Goal: Transaction & Acquisition: Subscribe to service/newsletter

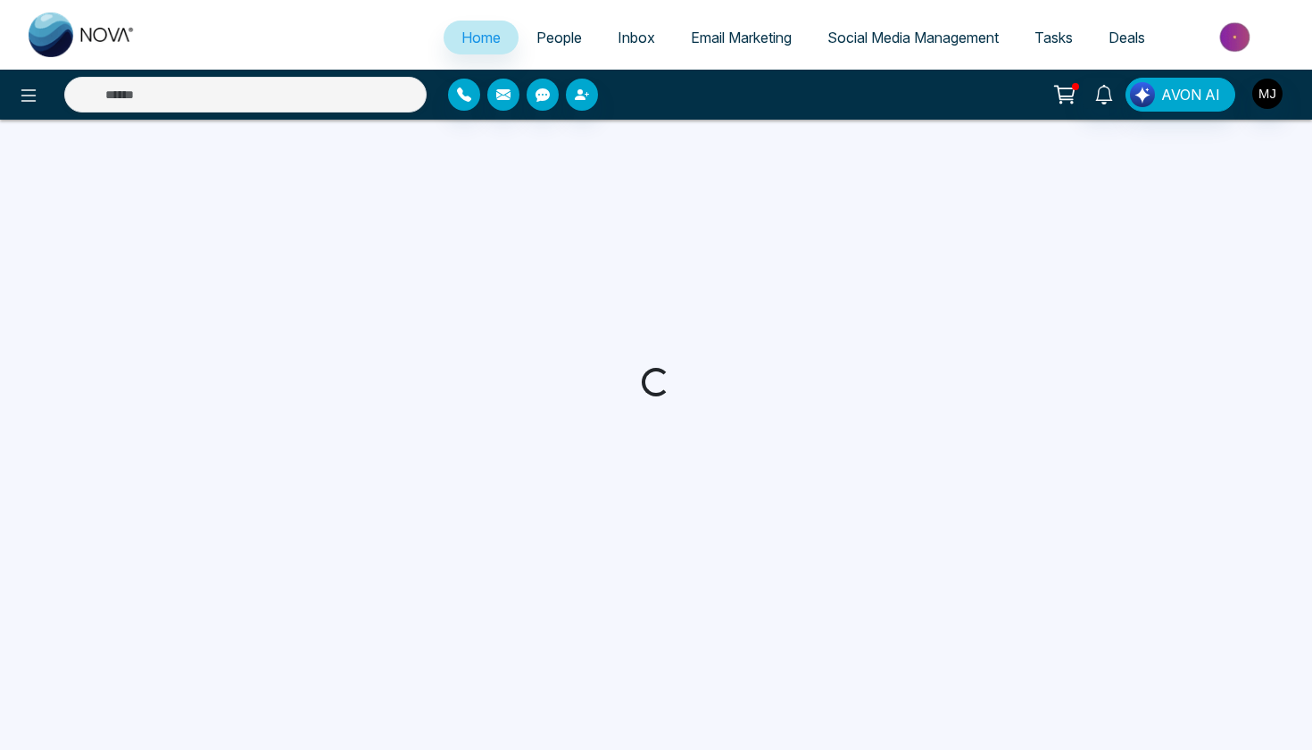
select select "*"
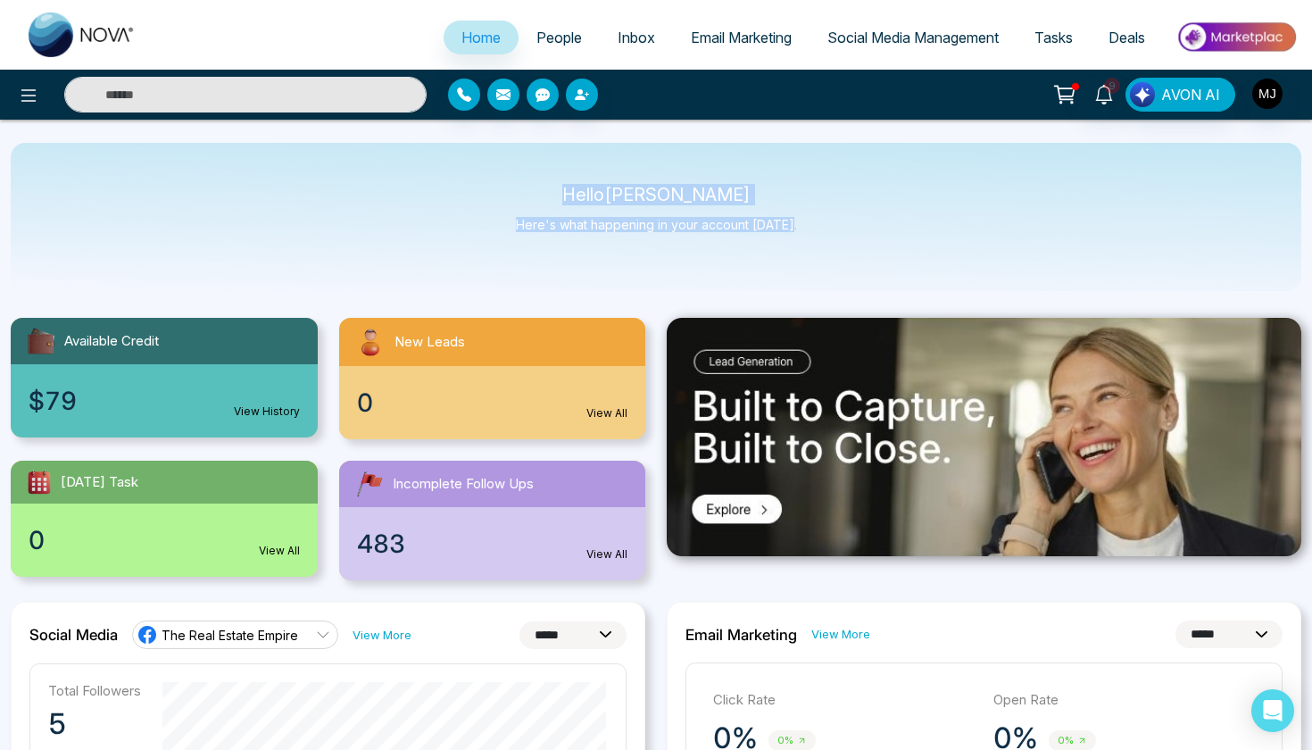
drag, startPoint x: 574, startPoint y: 195, endPoint x: 845, endPoint y: 285, distance: 285.9
click at [845, 282] on div "Hello [PERSON_NAME] Here's what happening in your account [DATE]." at bounding box center [656, 217] width 1290 height 148
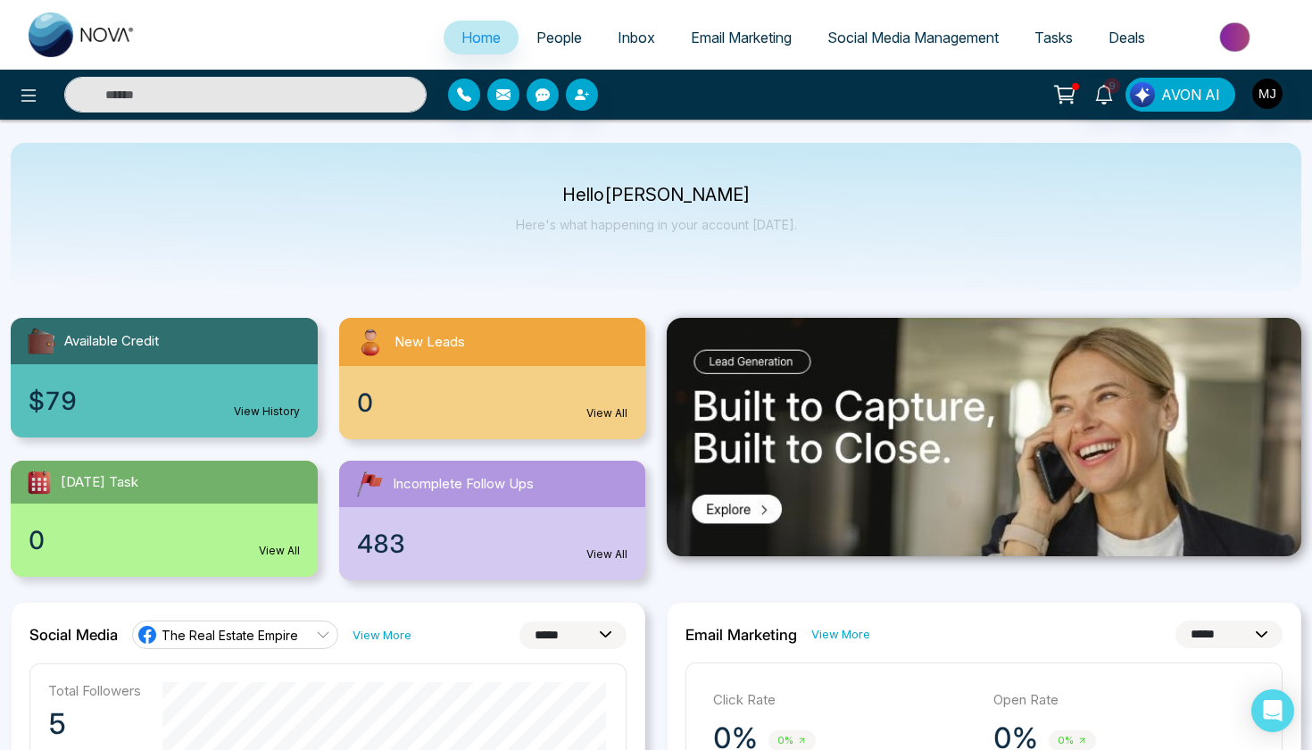
drag, startPoint x: 845, startPoint y: 238, endPoint x: 482, endPoint y: 169, distance: 369.8
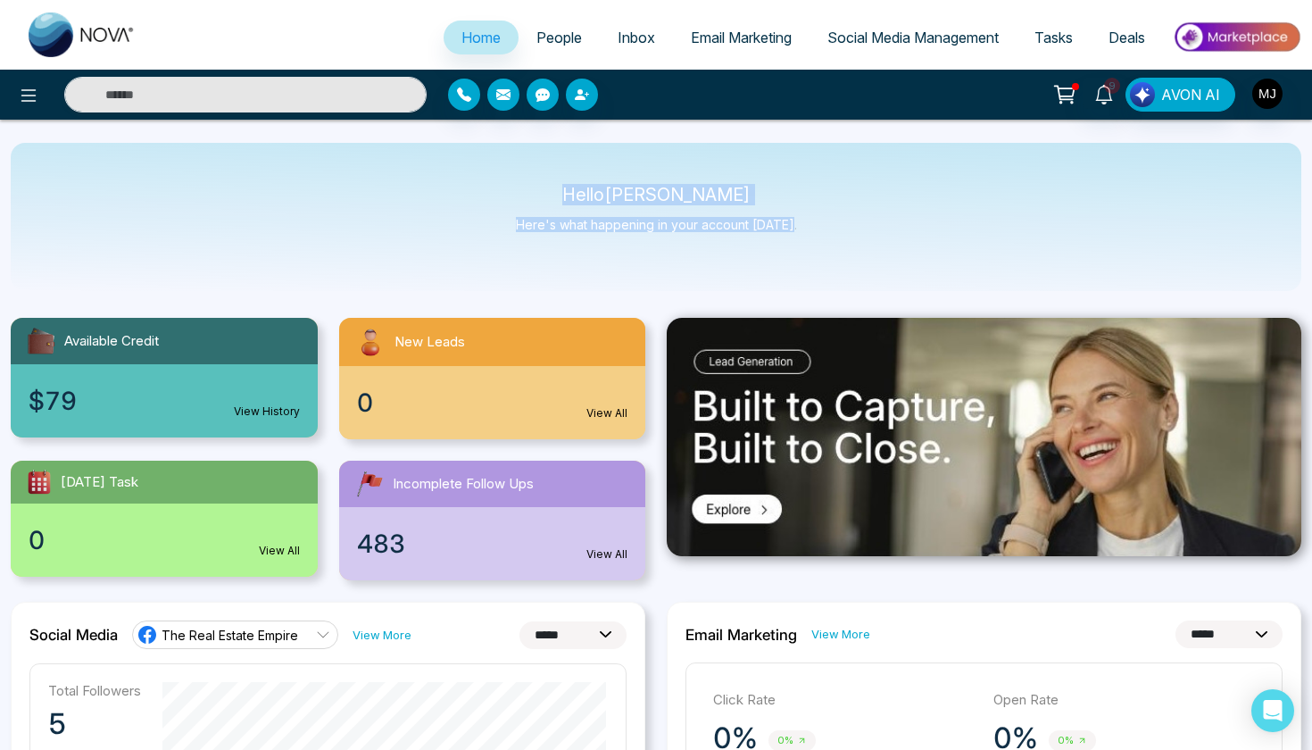
click at [482, 169] on div "Hello Mayank Jain Here's what happening in your account today." at bounding box center [656, 217] width 1290 height 148
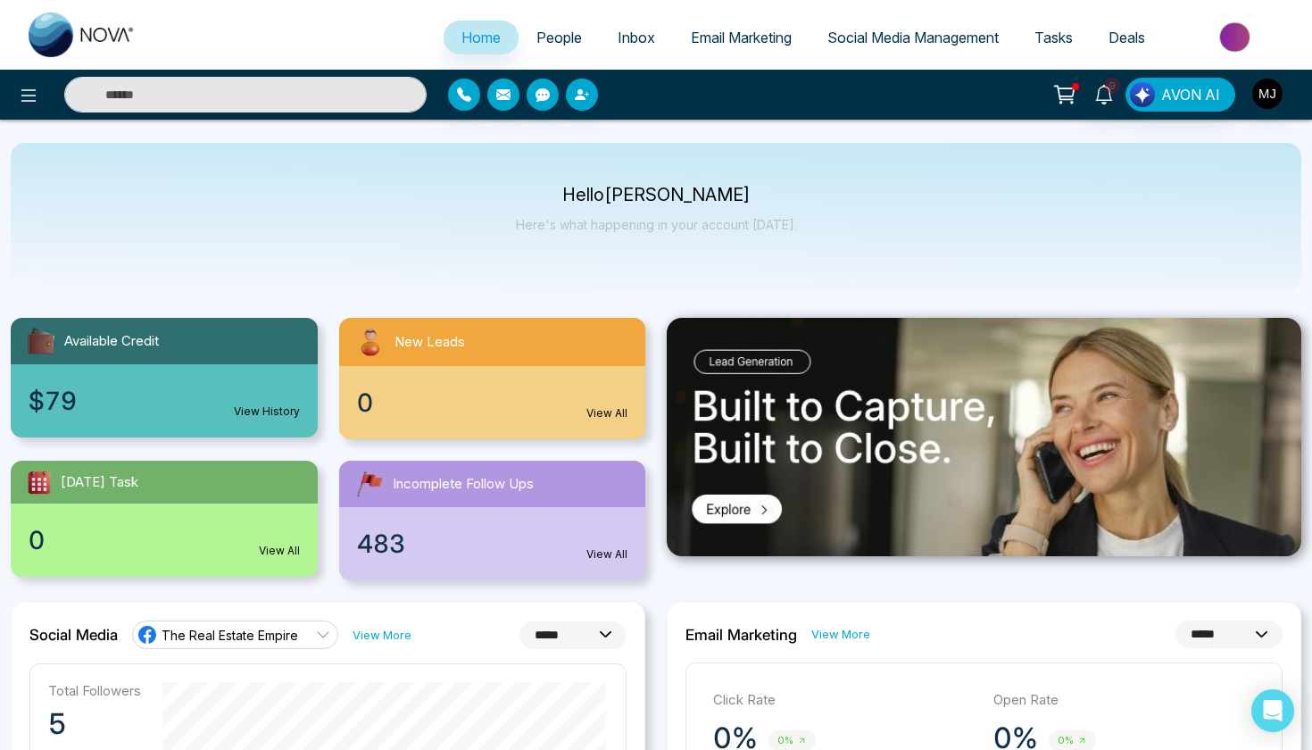
click at [624, 166] on div "Hello Mayank Jain Here's what happening in your account today." at bounding box center [656, 217] width 1290 height 148
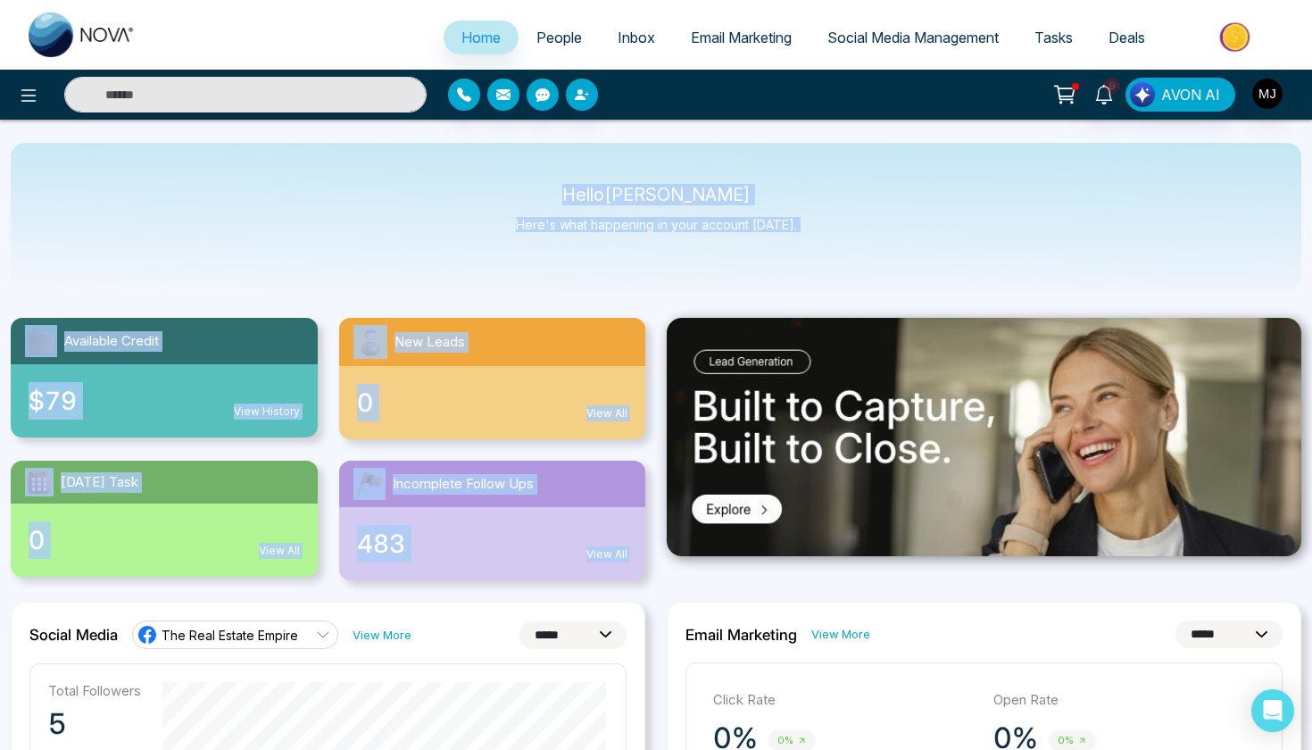
drag, startPoint x: 564, startPoint y: 165, endPoint x: 1049, endPoint y: 492, distance: 584.4
click at [649, 315] on div "Available Credit $79 View History New Leads 0 View All Today's Task 0 View All …" at bounding box center [328, 438] width 656 height 284
drag, startPoint x: 577, startPoint y: 175, endPoint x: 904, endPoint y: 303, distance: 351.0
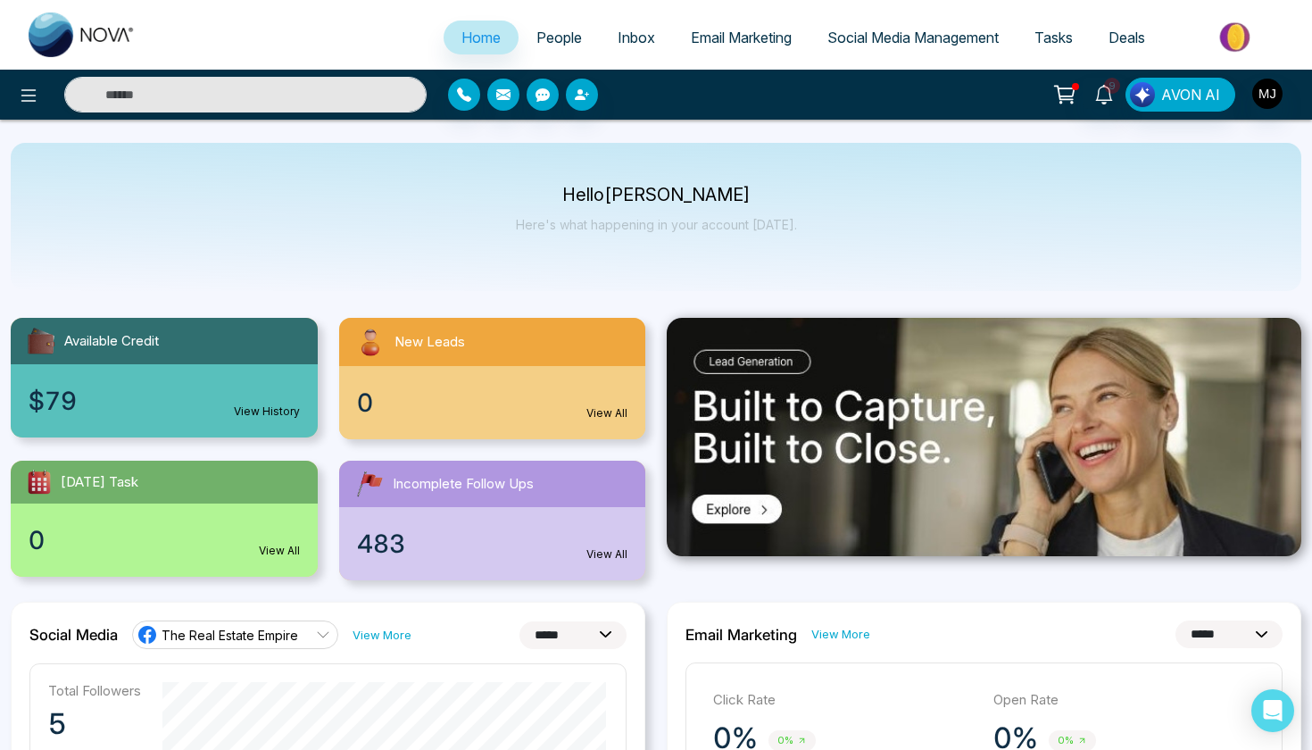
click at [649, 308] on div "Available Credit $79 View History New Leads 0 View All Today's Task 0 View All …" at bounding box center [328, 438] width 656 height 284
drag, startPoint x: 572, startPoint y: 187, endPoint x: 868, endPoint y: 274, distance: 308.9
click at [868, 274] on div "Hello Mayank Jain Here's what happening in your account today." at bounding box center [656, 217] width 1290 height 148
click at [318, 94] on input "text" at bounding box center [245, 95] width 362 height 36
click at [560, 38] on span "People" at bounding box center [559, 38] width 46 height 18
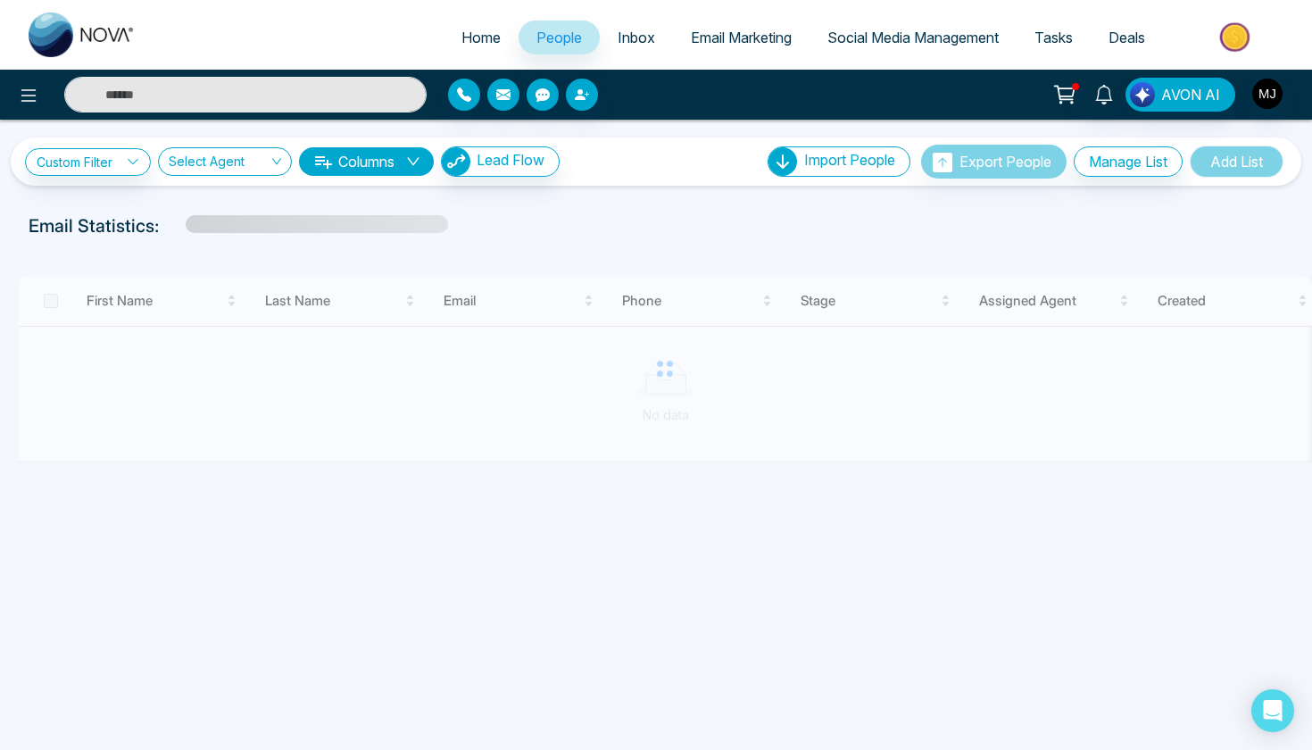
click at [235, 96] on input "text" at bounding box center [245, 95] width 362 height 36
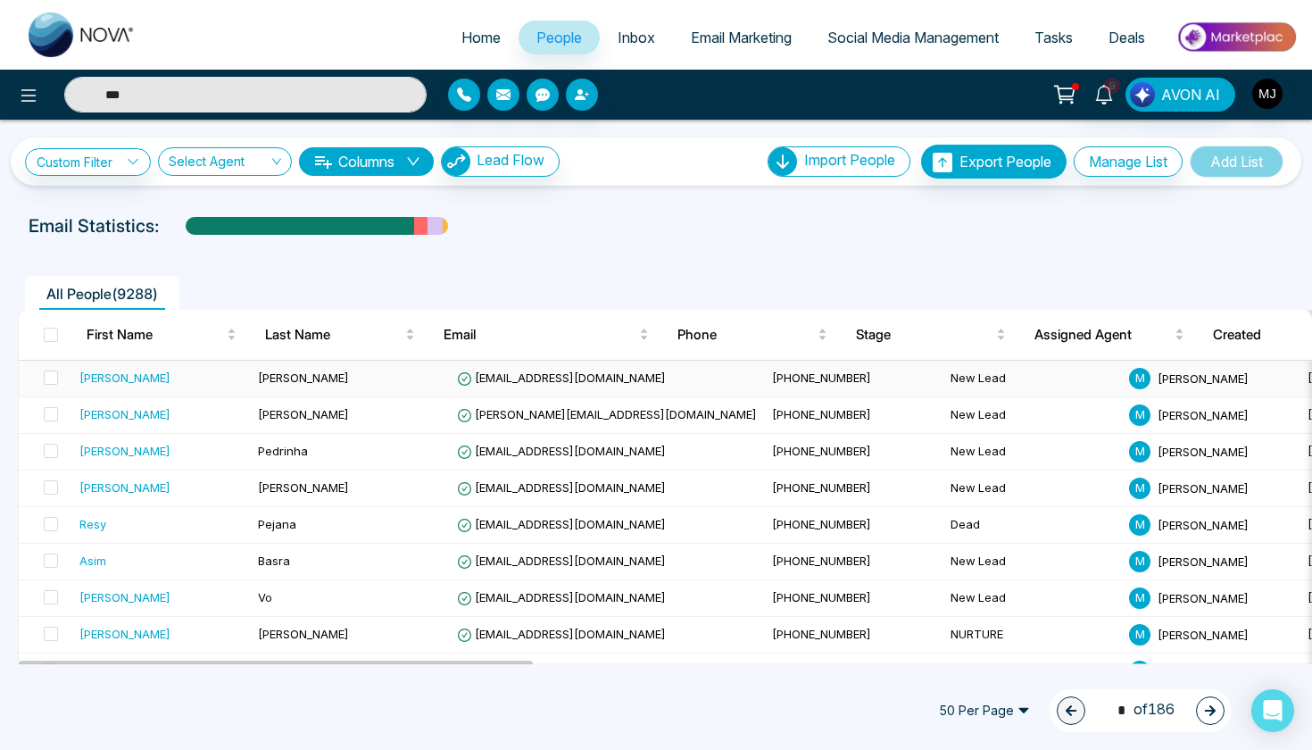
type input "***"
click at [117, 372] on div "Bhupesh" at bounding box center [124, 378] width 91 height 18
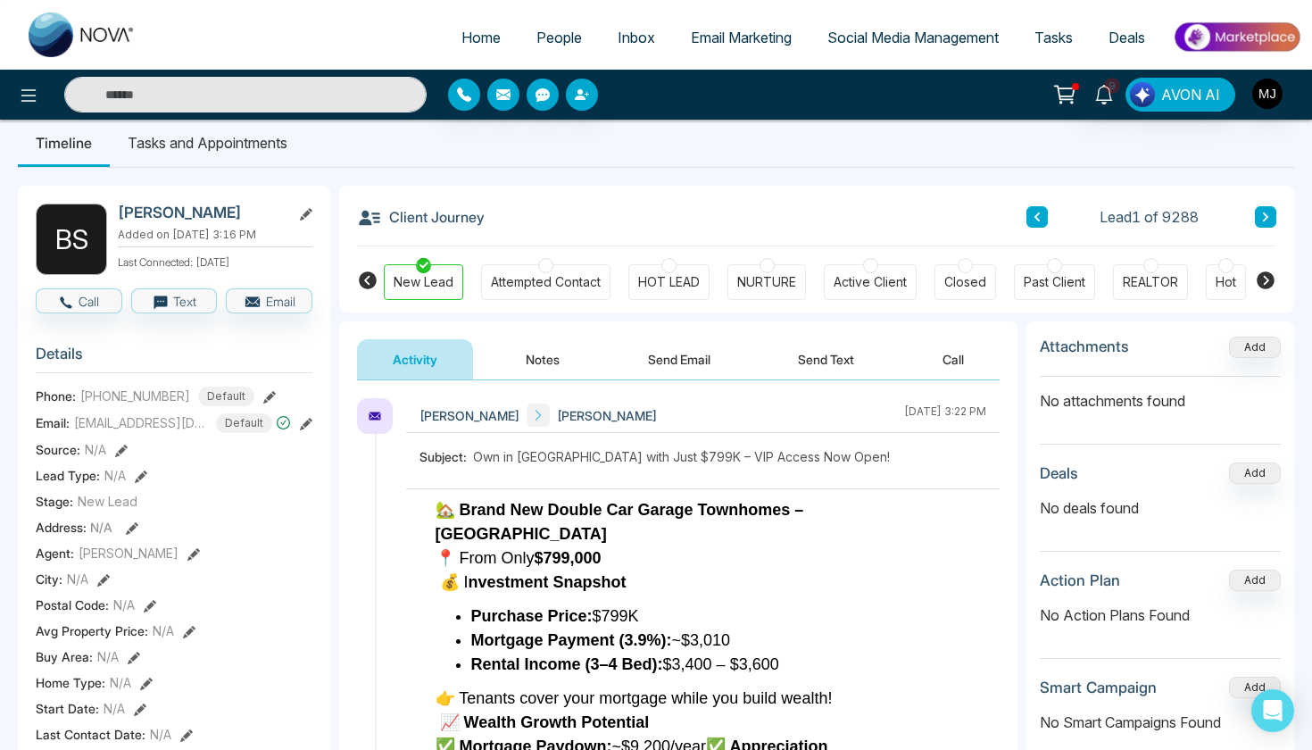
click at [370, 417] on icon at bounding box center [375, 416] width 12 height 7
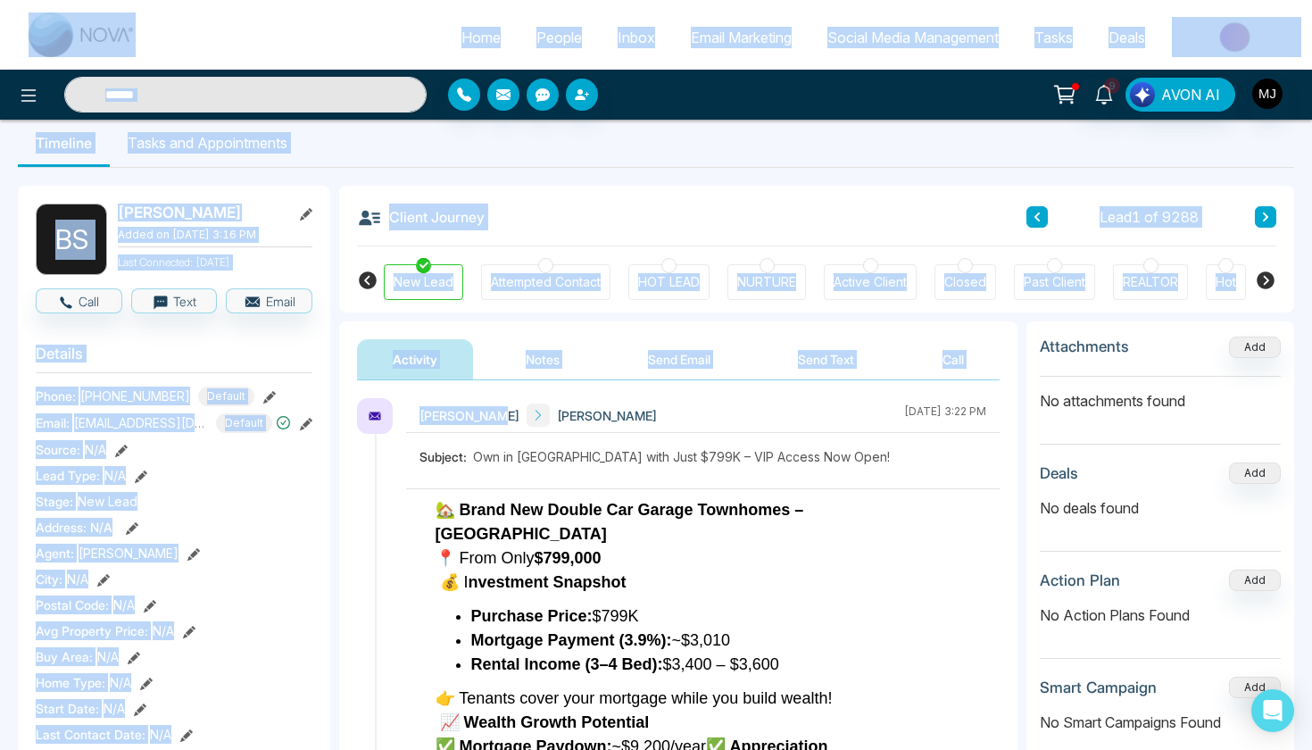
drag, startPoint x: 422, startPoint y: 425, endPoint x: 700, endPoint y: -15, distance: 520.2
click at [700, 0] on html "Home People Inbox Email Marketing Social Media Management Tasks Deals 9 AVON AI…" at bounding box center [656, 356] width 1312 height 750
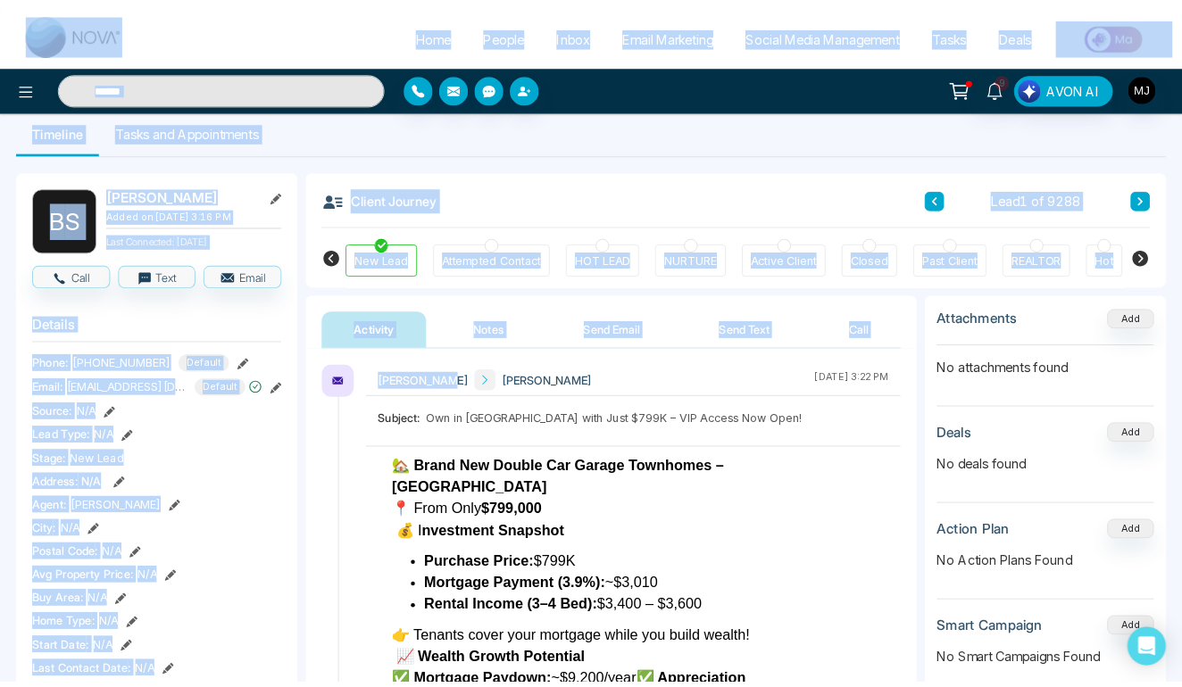
scroll to position [8, 0]
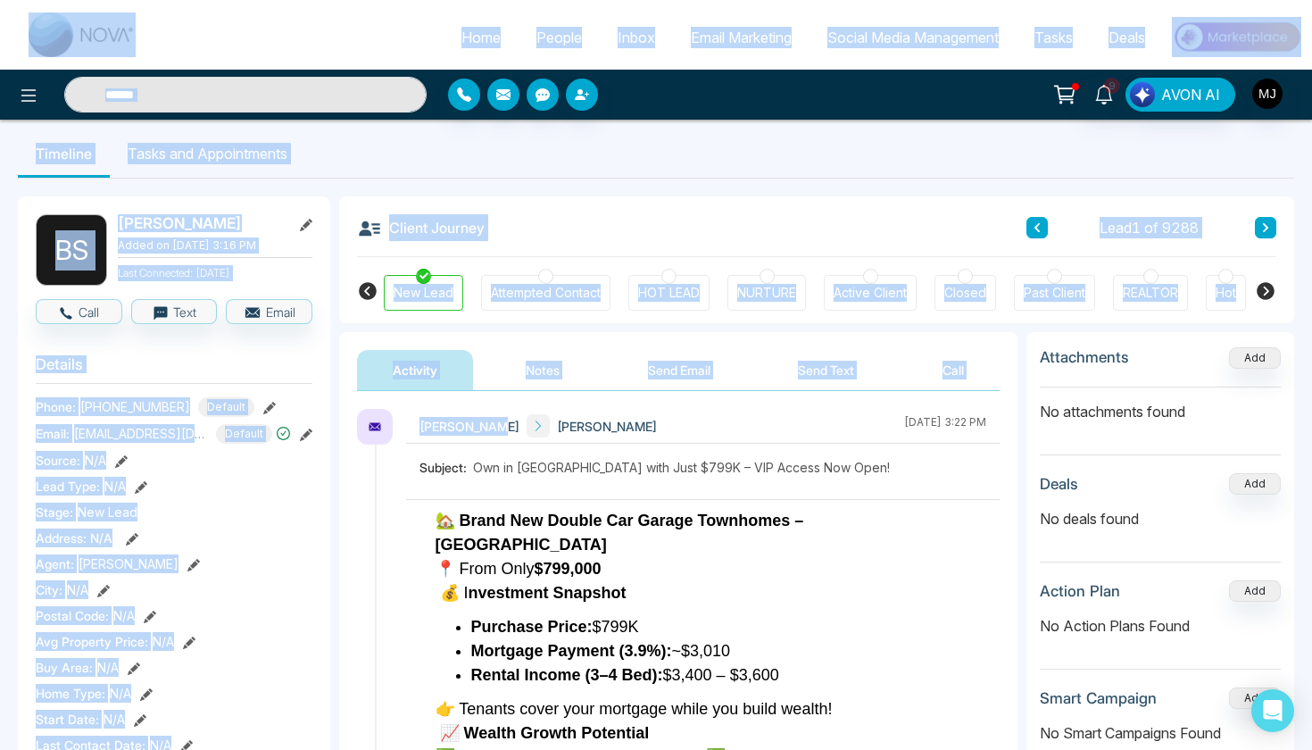
click at [809, 139] on ul "Timeline Tasks and Appointments" at bounding box center [656, 153] width 1276 height 48
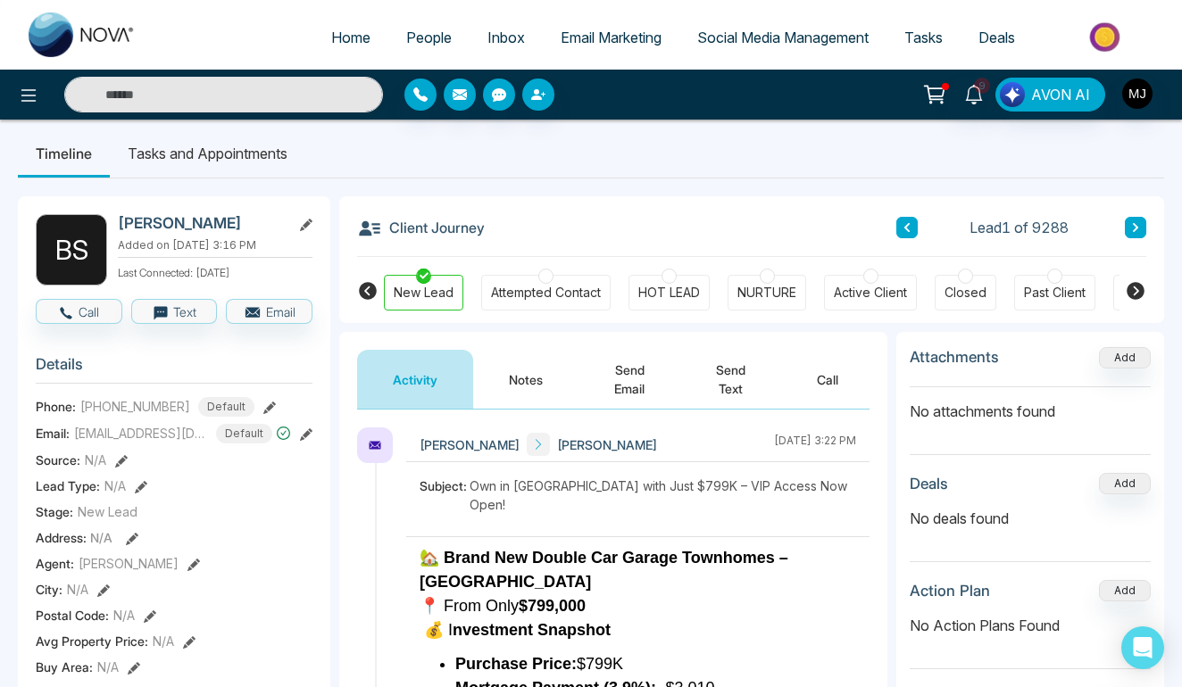
click at [575, 32] on span "Email Marketing" at bounding box center [610, 38] width 101 height 18
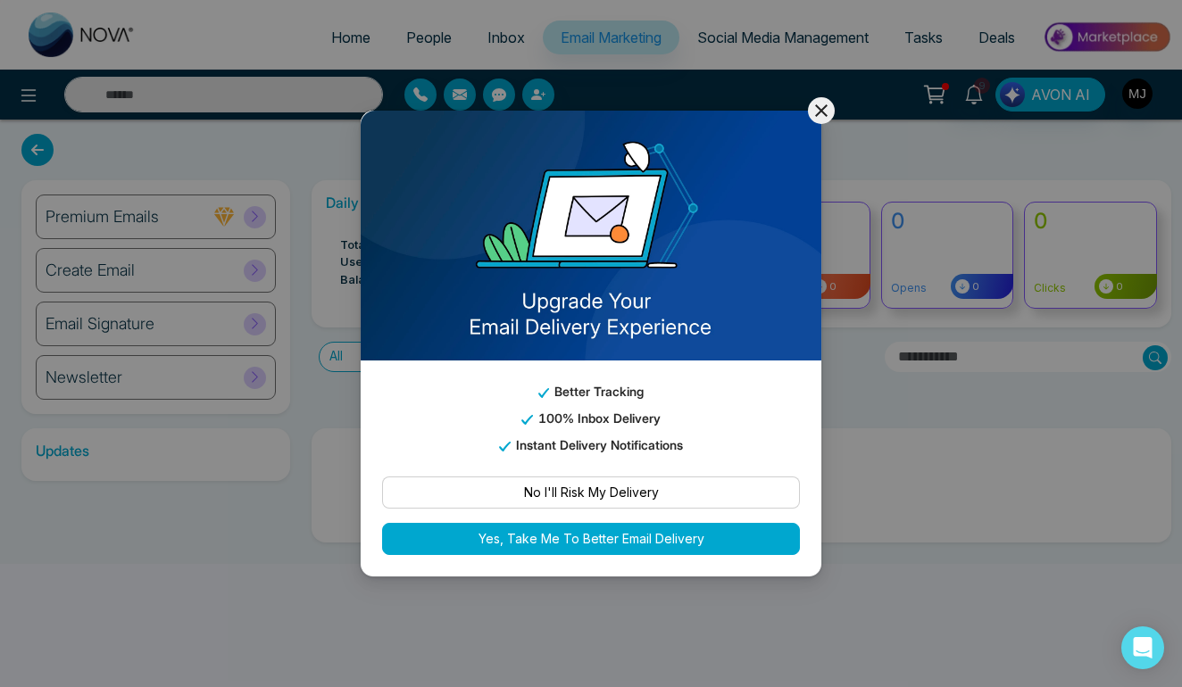
click at [822, 107] on icon at bounding box center [820, 110] width 21 height 21
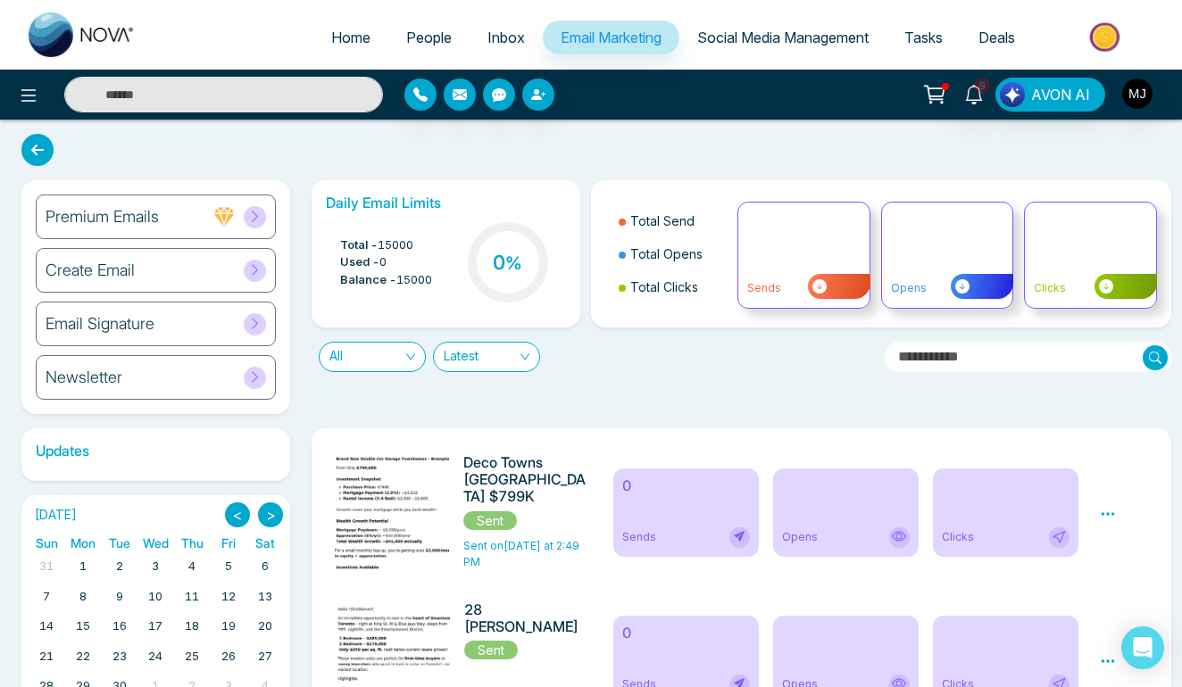
click at [200, 263] on div "Create Email" at bounding box center [156, 270] width 240 height 45
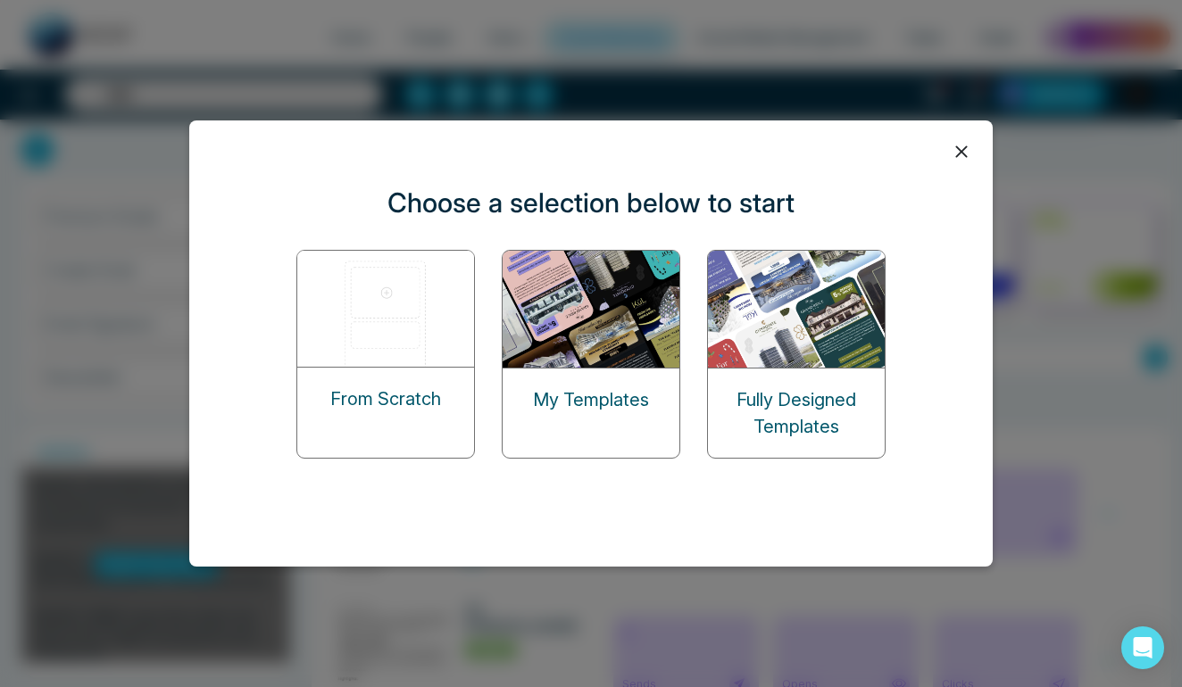
click at [393, 326] on img at bounding box center [386, 309] width 178 height 116
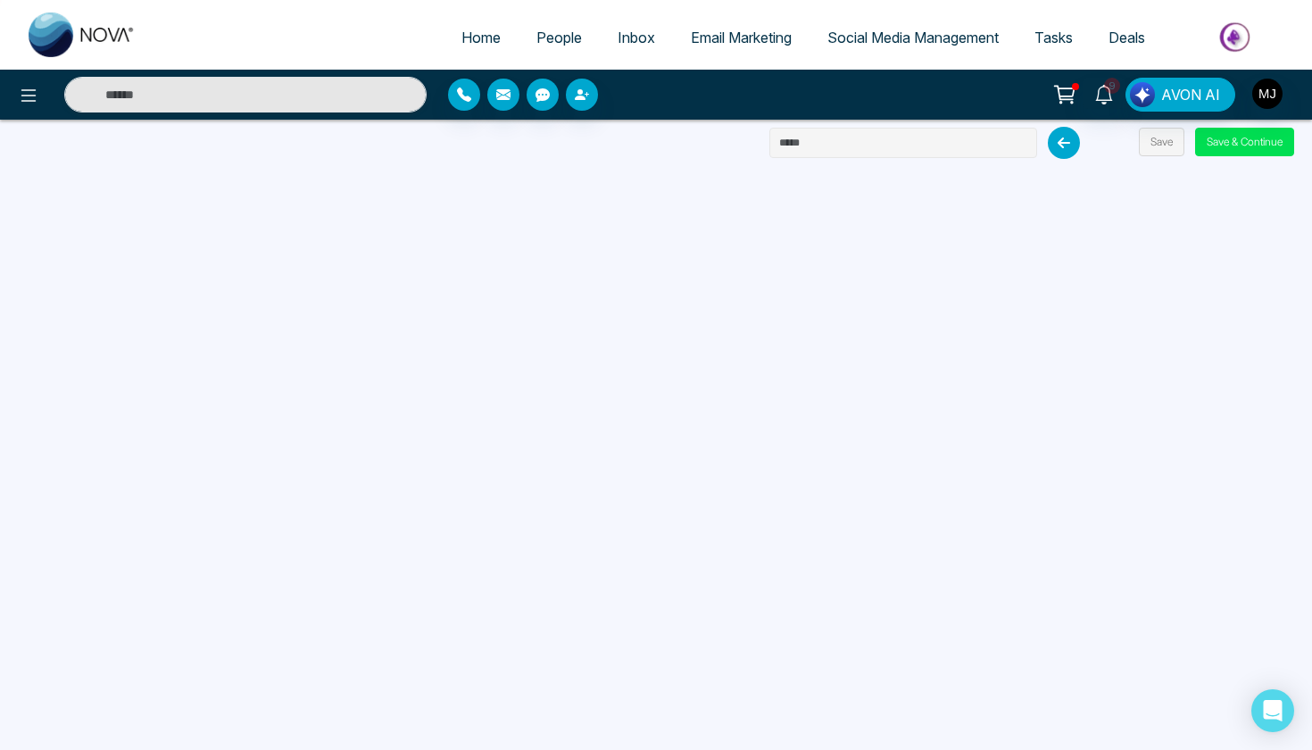
drag, startPoint x: 848, startPoint y: 136, endPoint x: 792, endPoint y: 137, distance: 55.3
click at [792, 137] on input "text" at bounding box center [903, 143] width 268 height 30
type input "********"
click at [1152, 139] on button "Save" at bounding box center [1162, 142] width 46 height 29
click at [1213, 146] on button "Save & Continue" at bounding box center [1244, 142] width 99 height 29
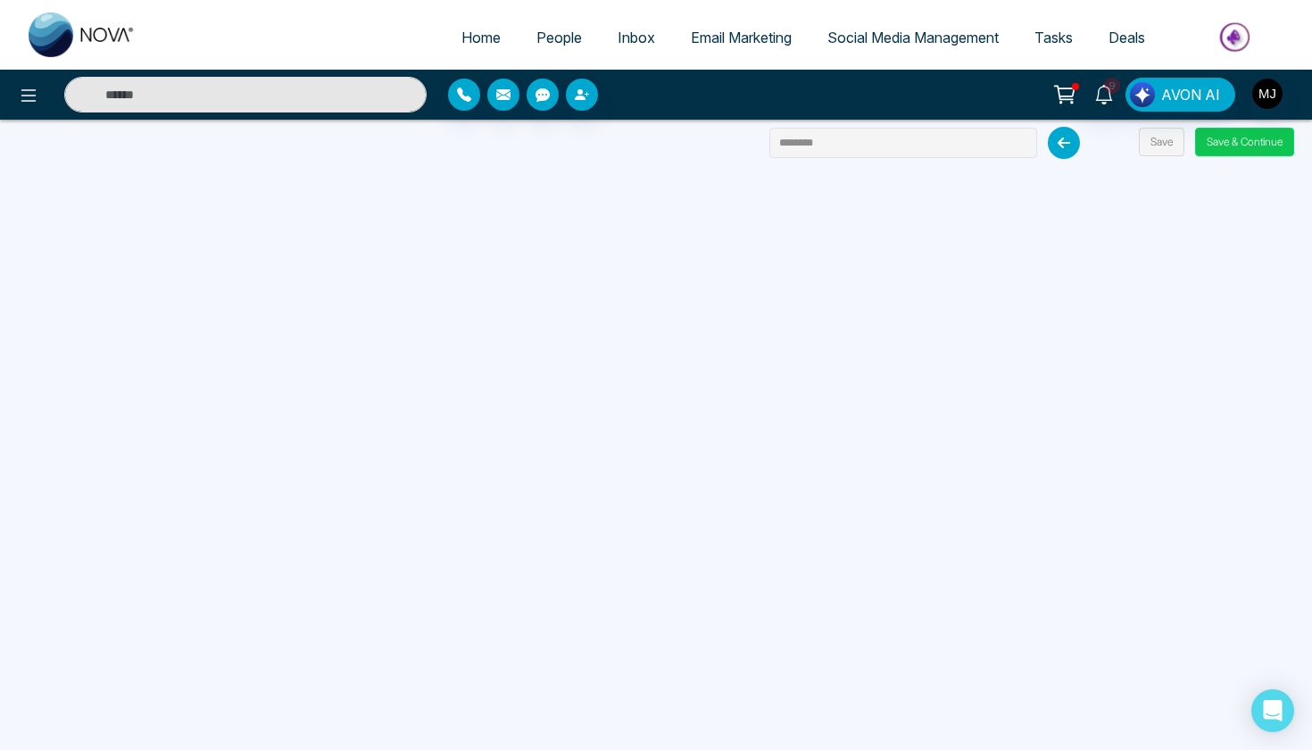
click at [1236, 138] on button "Save & Continue" at bounding box center [1244, 142] width 99 height 29
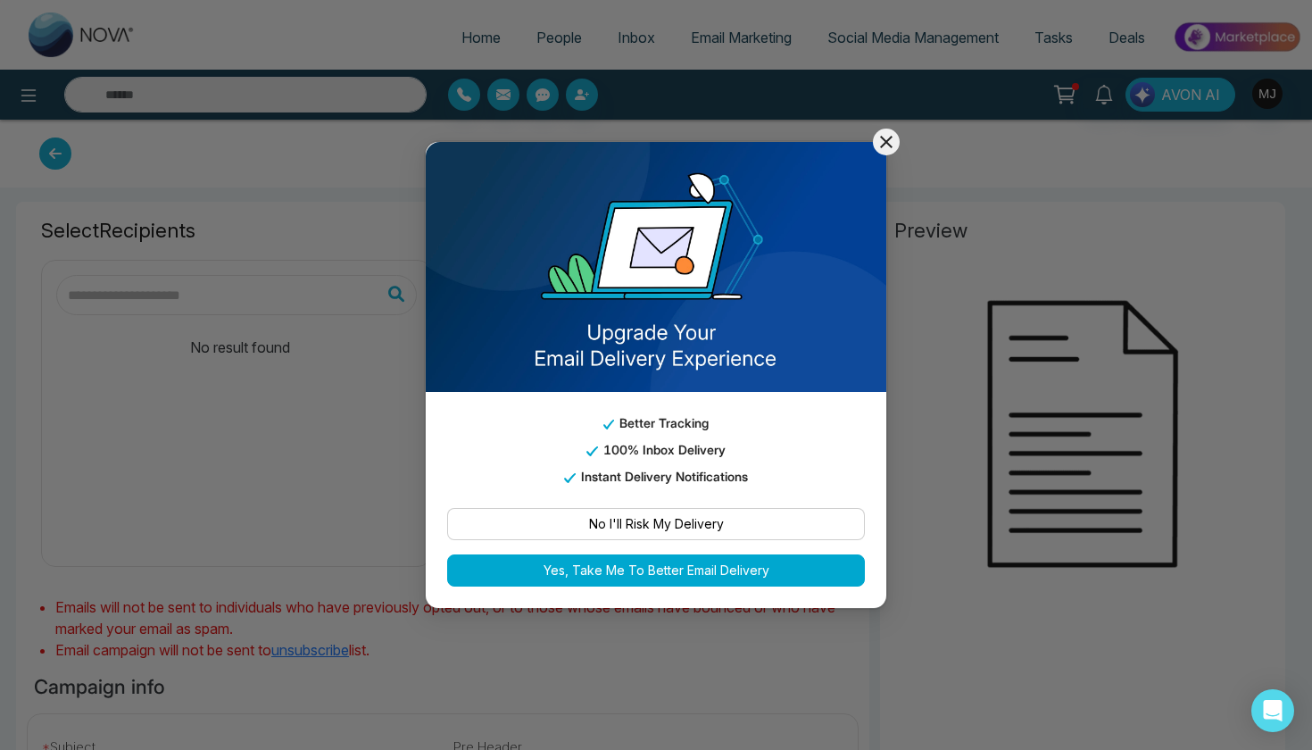
click at [884, 148] on icon at bounding box center [885, 141] width 21 height 21
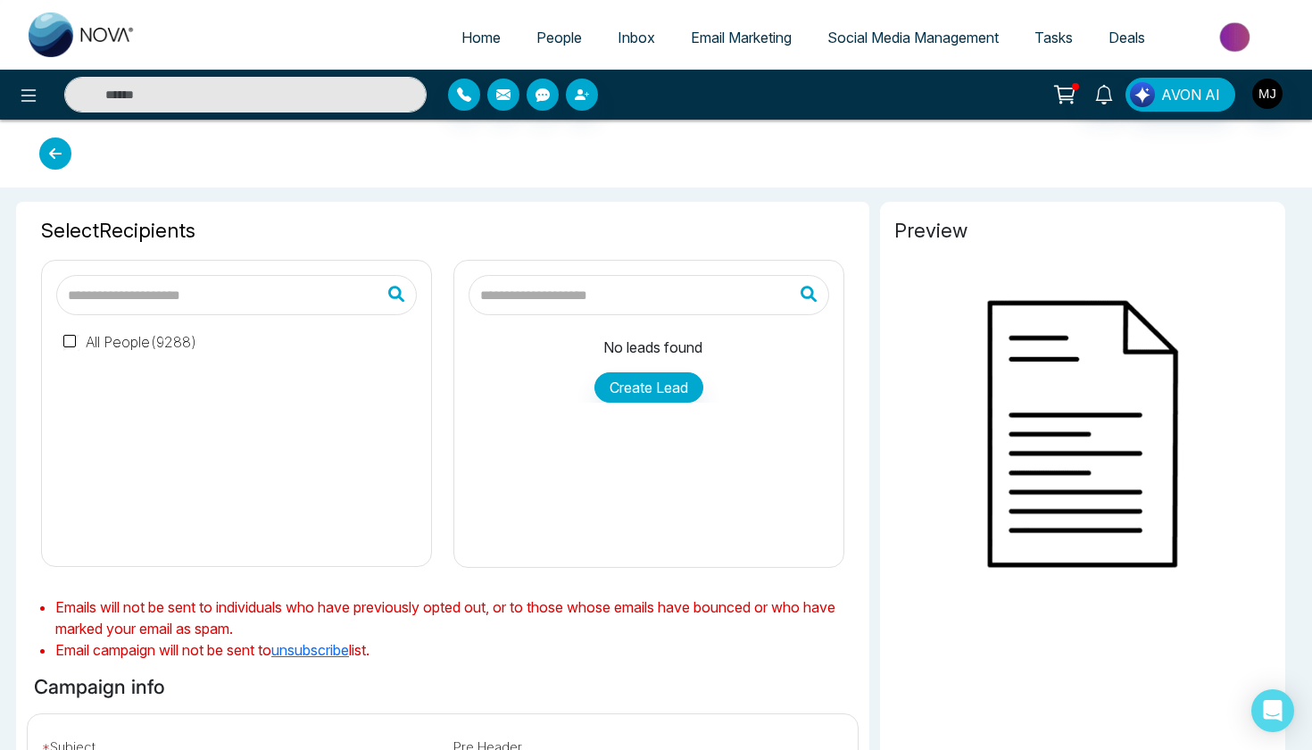
type input "********"
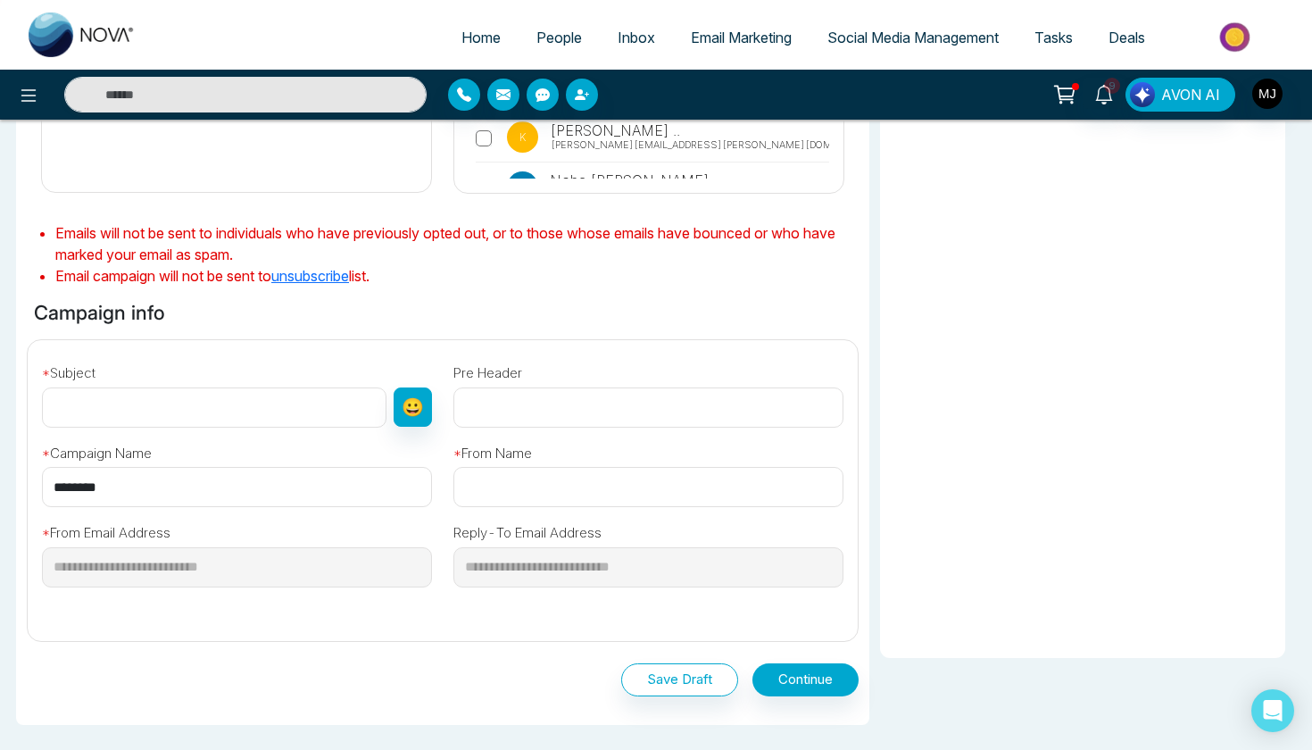
scroll to position [411, 0]
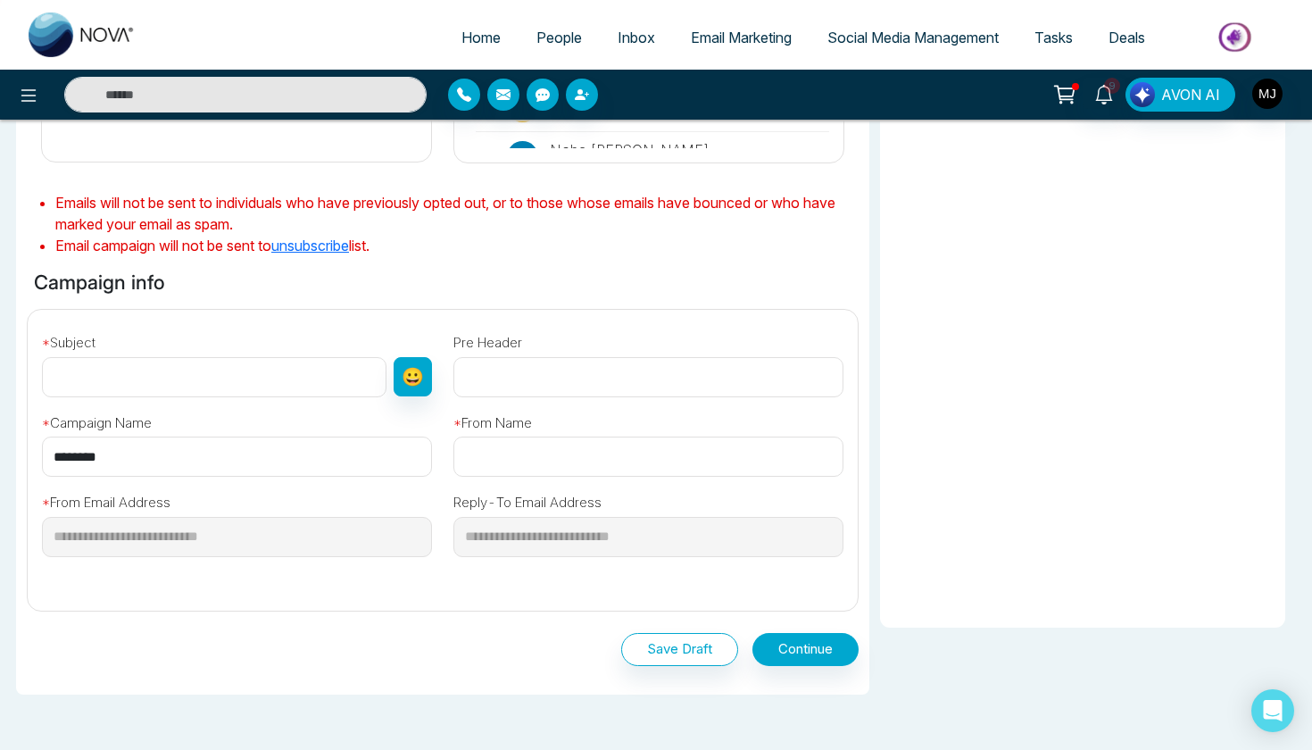
click at [179, 371] on input "text" at bounding box center [214, 377] width 344 height 40
paste input "**********"
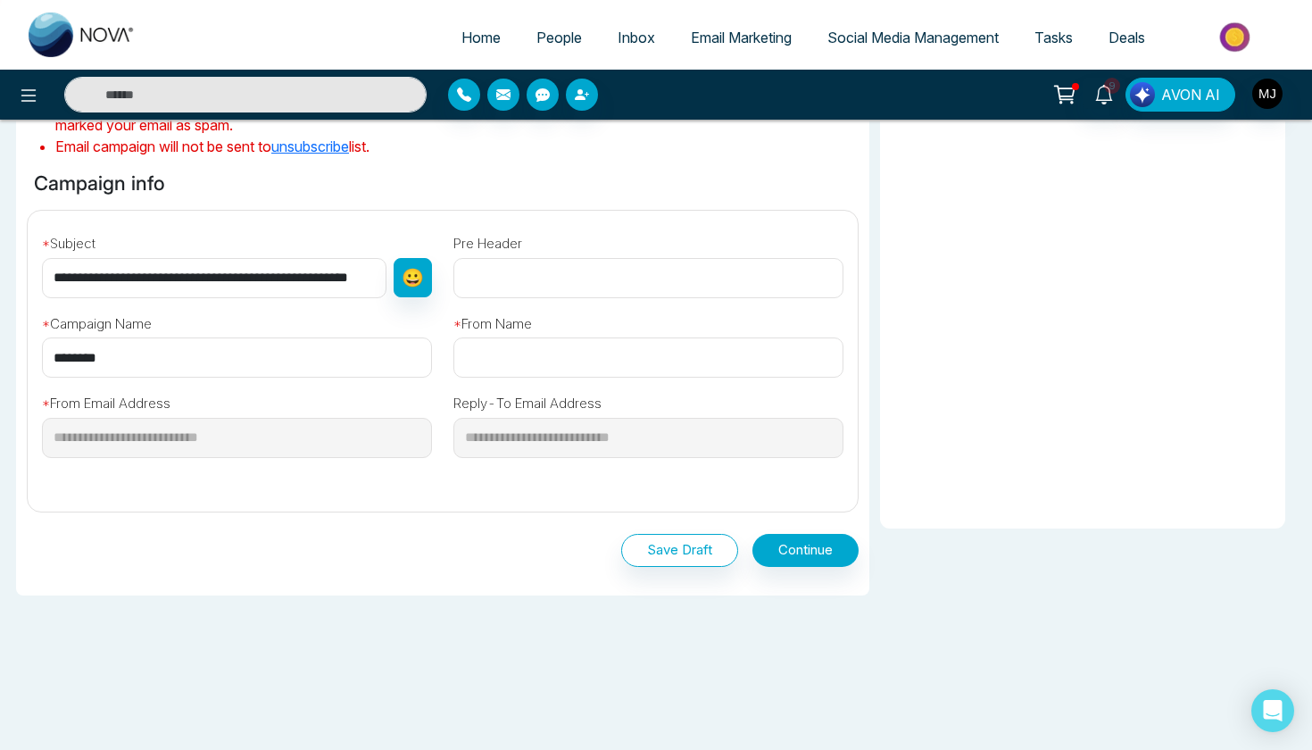
scroll to position [510, 0]
type input "**********"
paste input "**********"
type input "**********"
click at [813, 552] on button "Continue" at bounding box center [805, 551] width 106 height 33
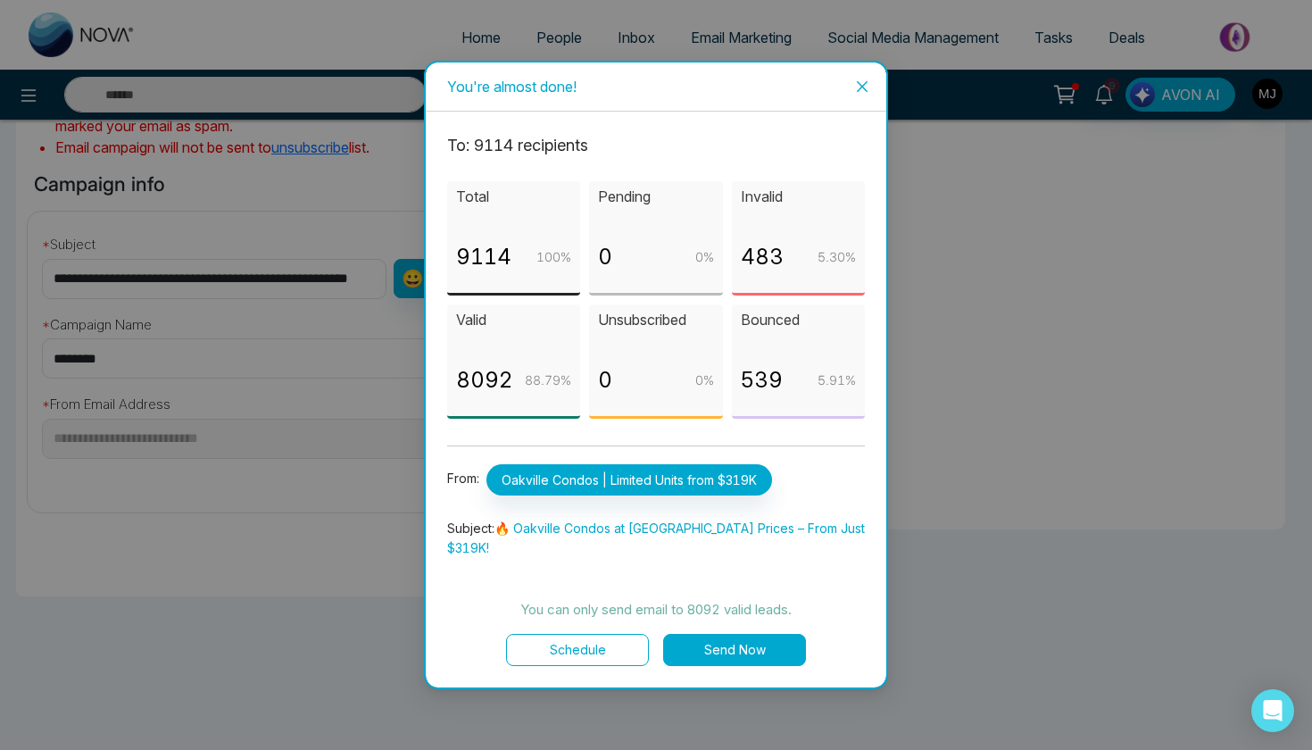
click at [759, 640] on button "Send Now" at bounding box center [734, 650] width 143 height 32
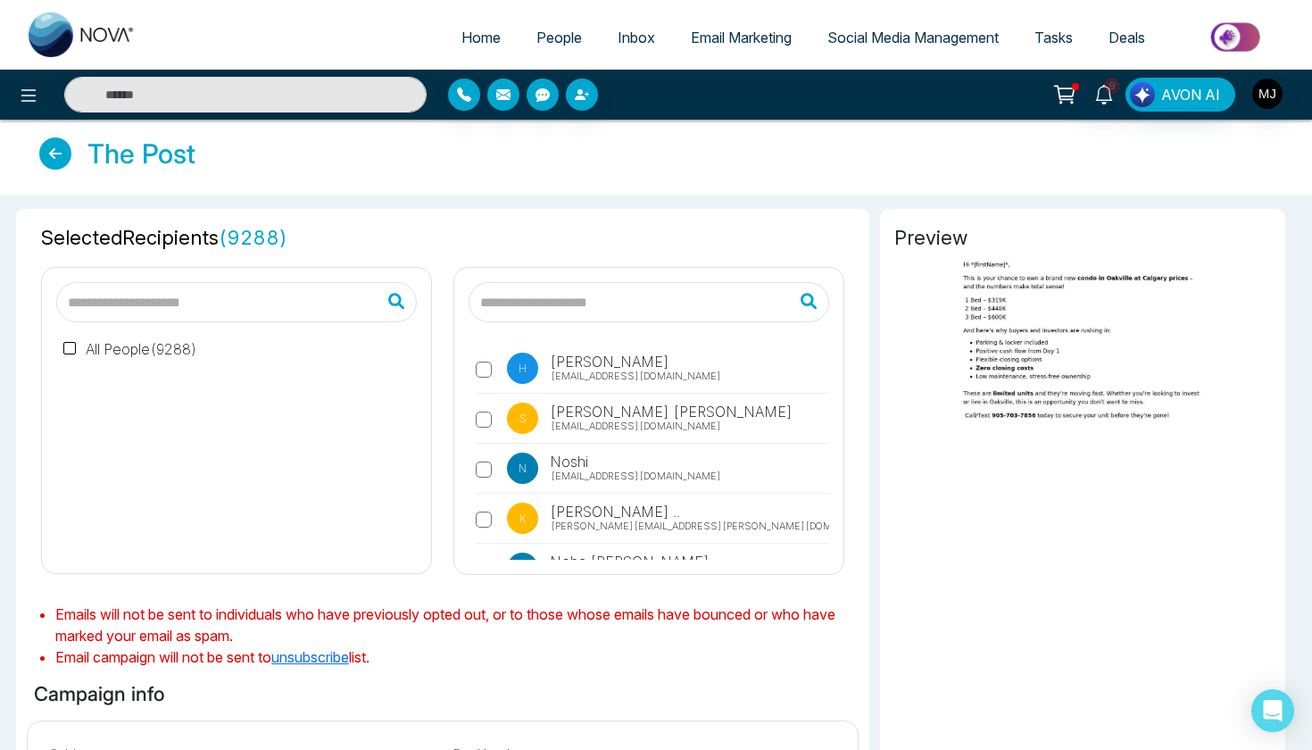
scroll to position [0, 0]
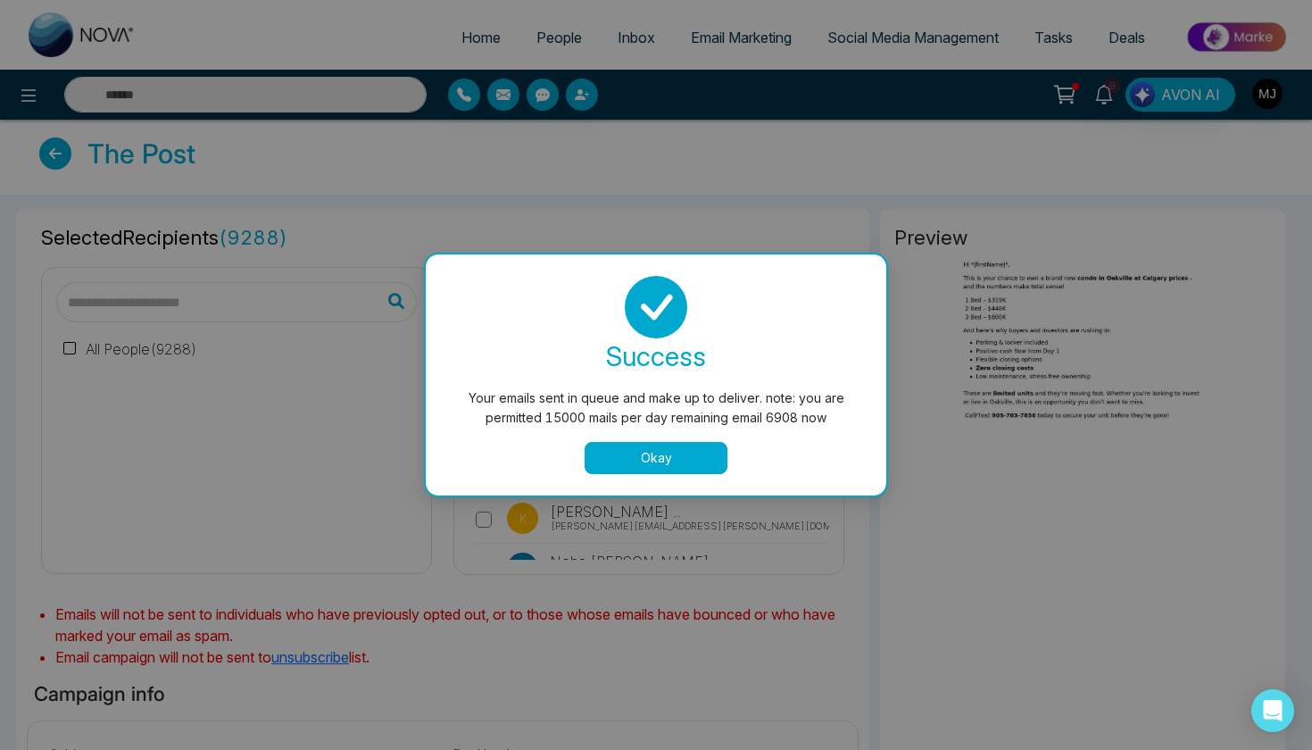
click at [688, 465] on button "Okay" at bounding box center [656, 458] width 143 height 32
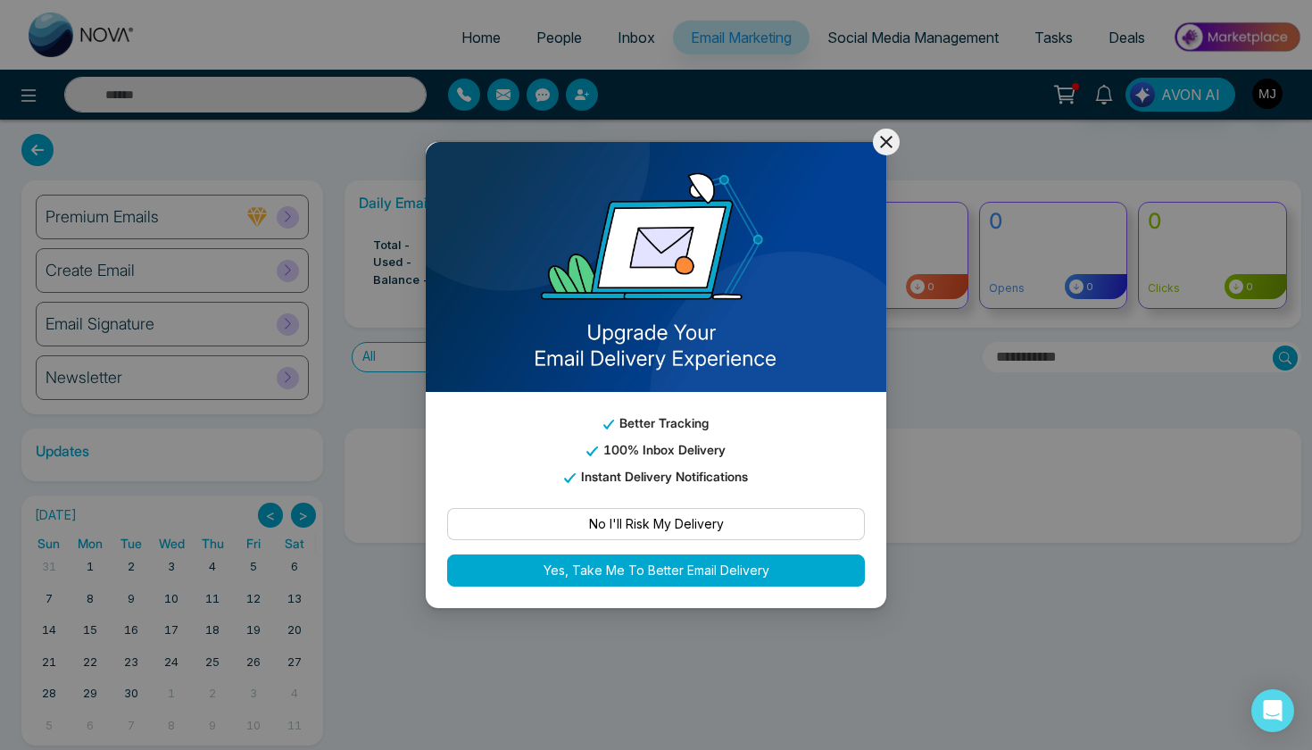
click at [894, 147] on icon at bounding box center [885, 141] width 21 height 21
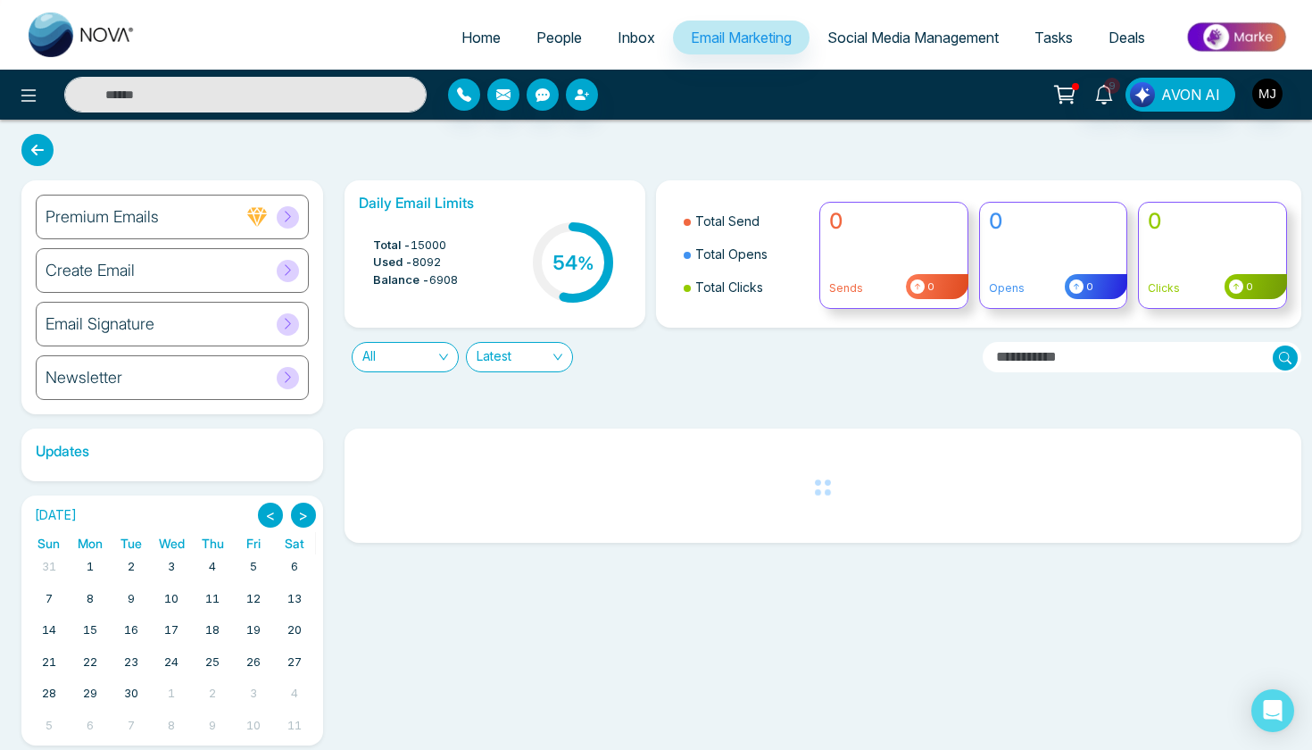
click at [618, 31] on span "Inbox" at bounding box center [636, 38] width 37 height 18
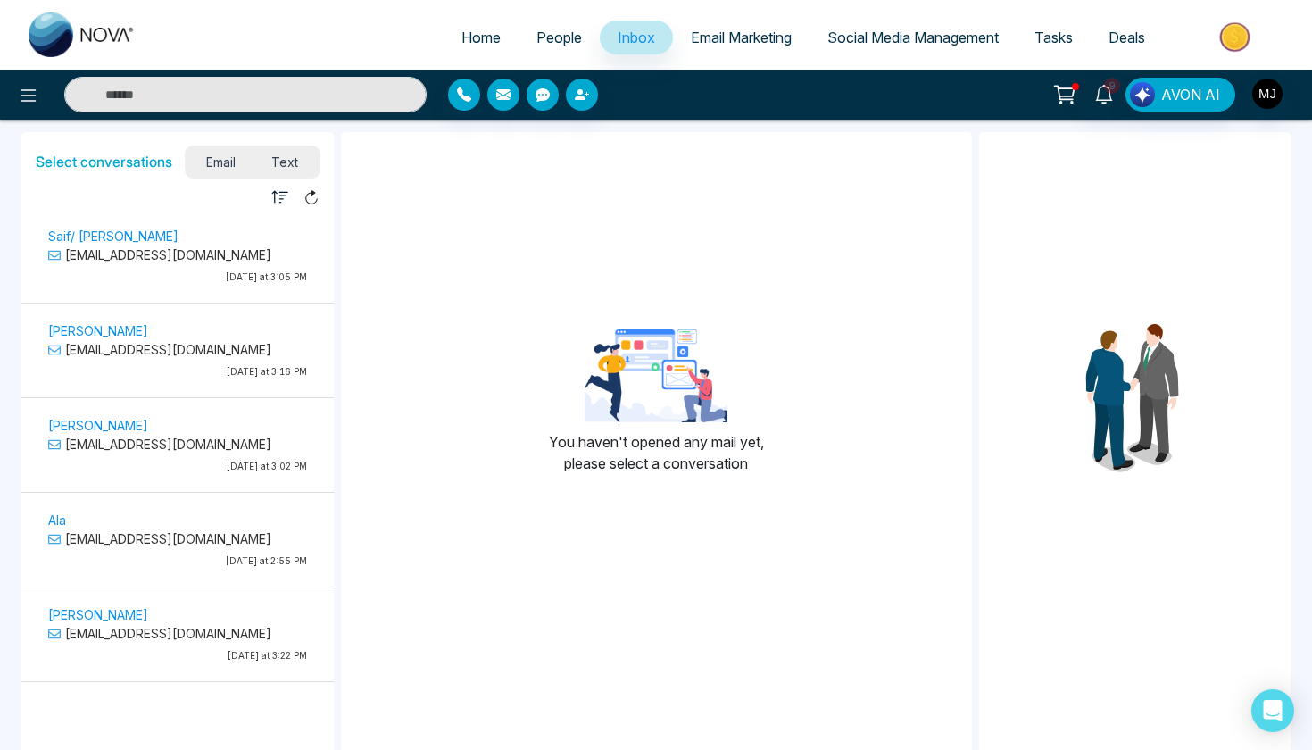
click at [272, 246] on p "samanghan@yahoo.com" at bounding box center [177, 254] width 259 height 19
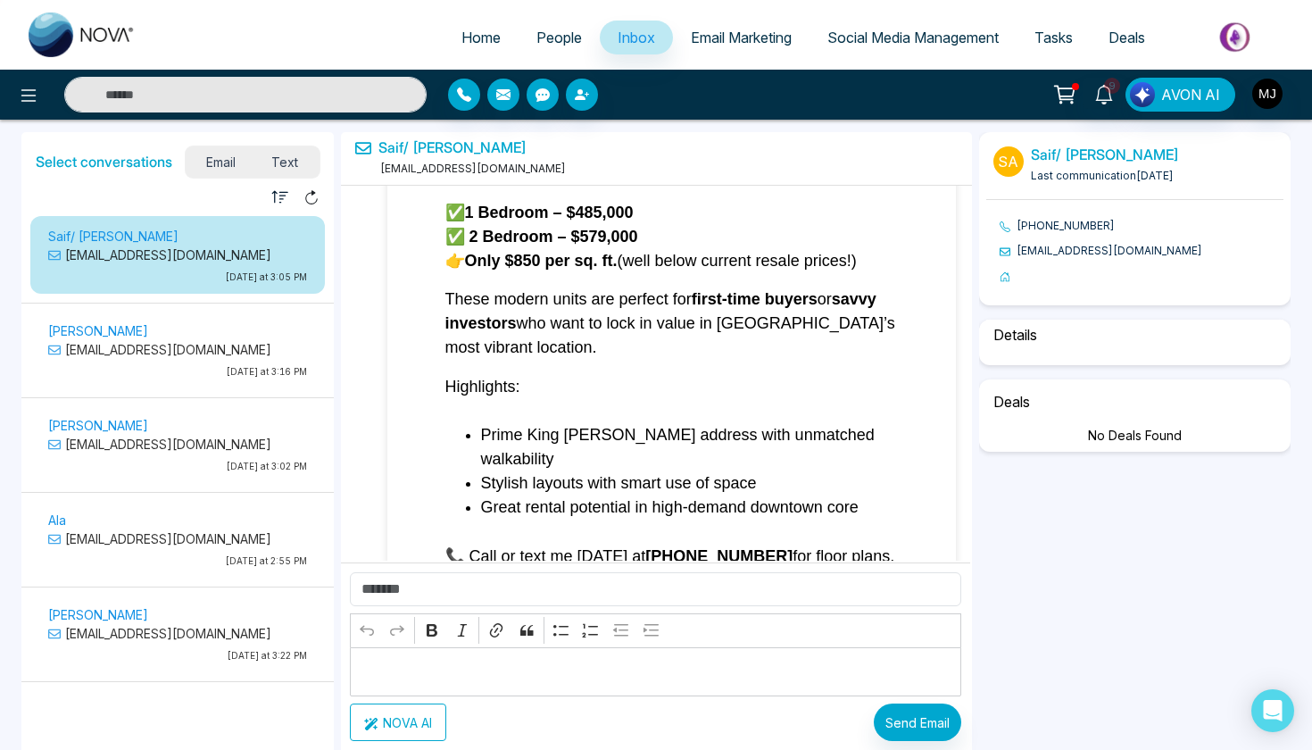
select select "****"
select select "******"
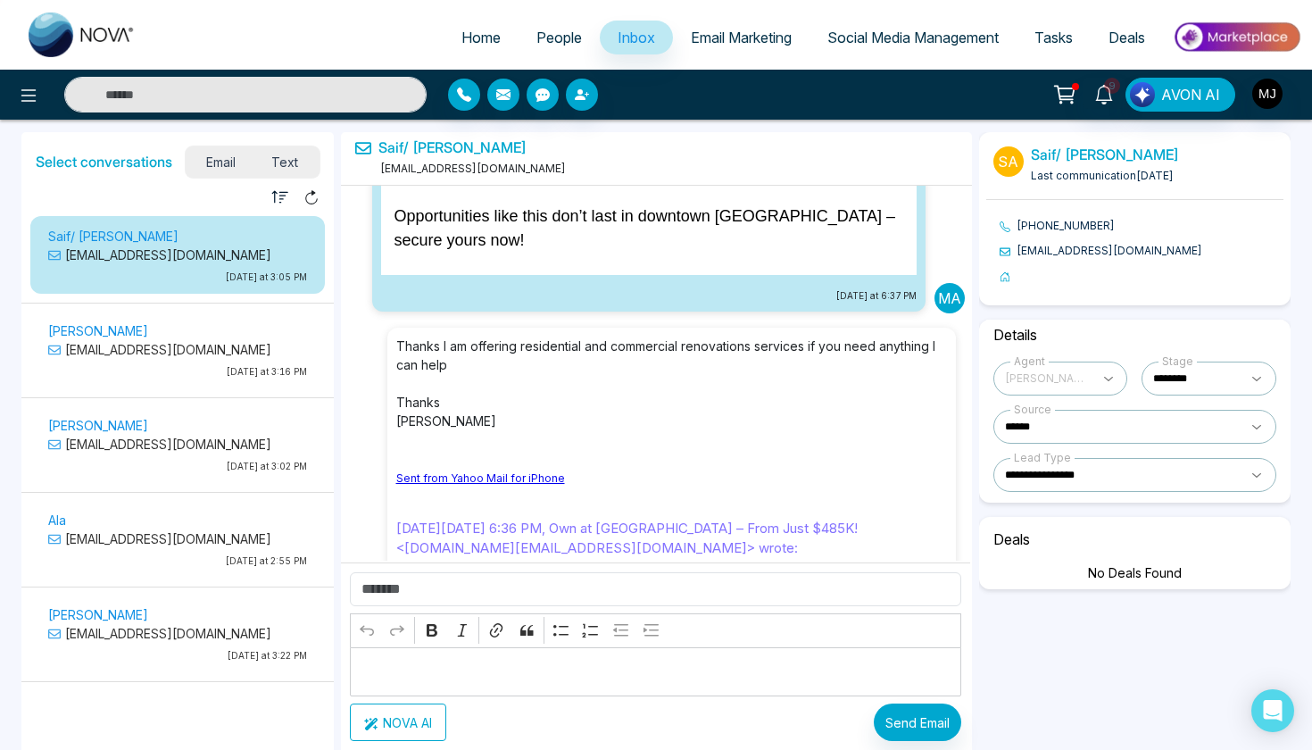
scroll to position [3790, 0]
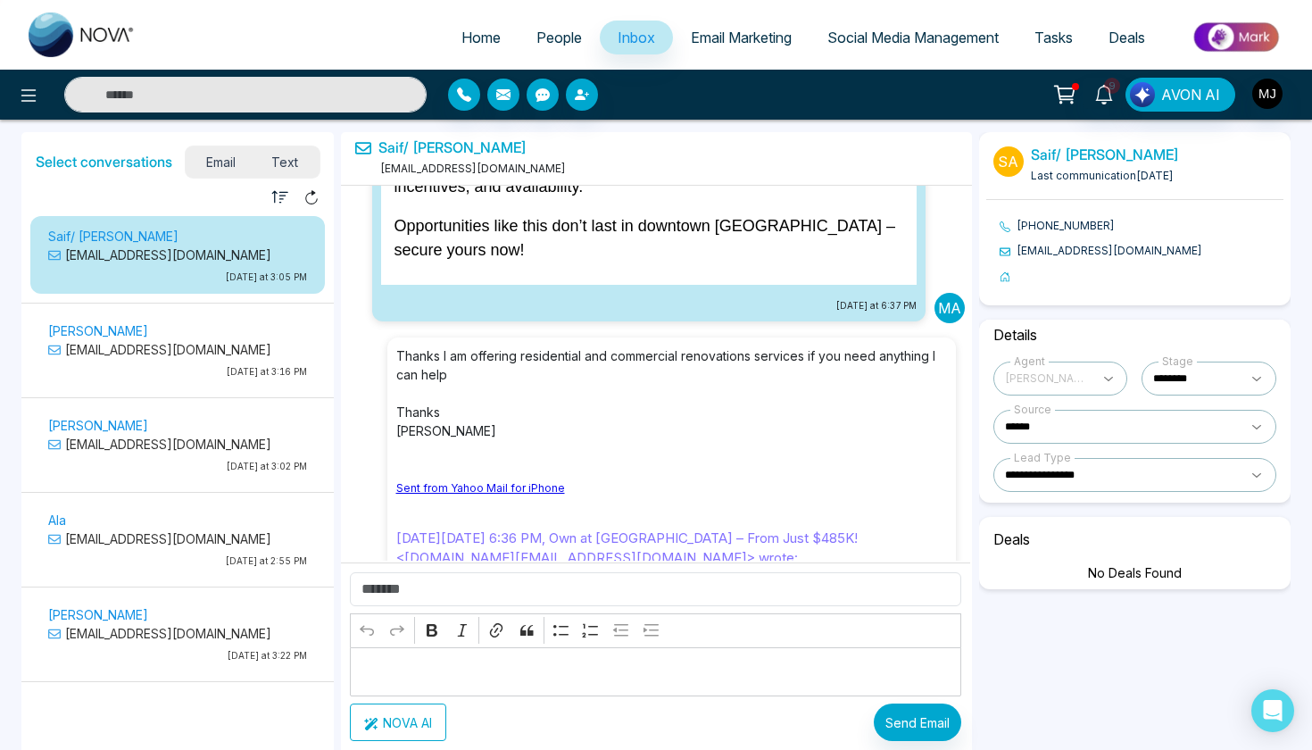
click at [185, 363] on div "Myrtle Antao myrtle.antao@gmail.com Last Tuesday at 3:16 PM" at bounding box center [177, 352] width 277 height 67
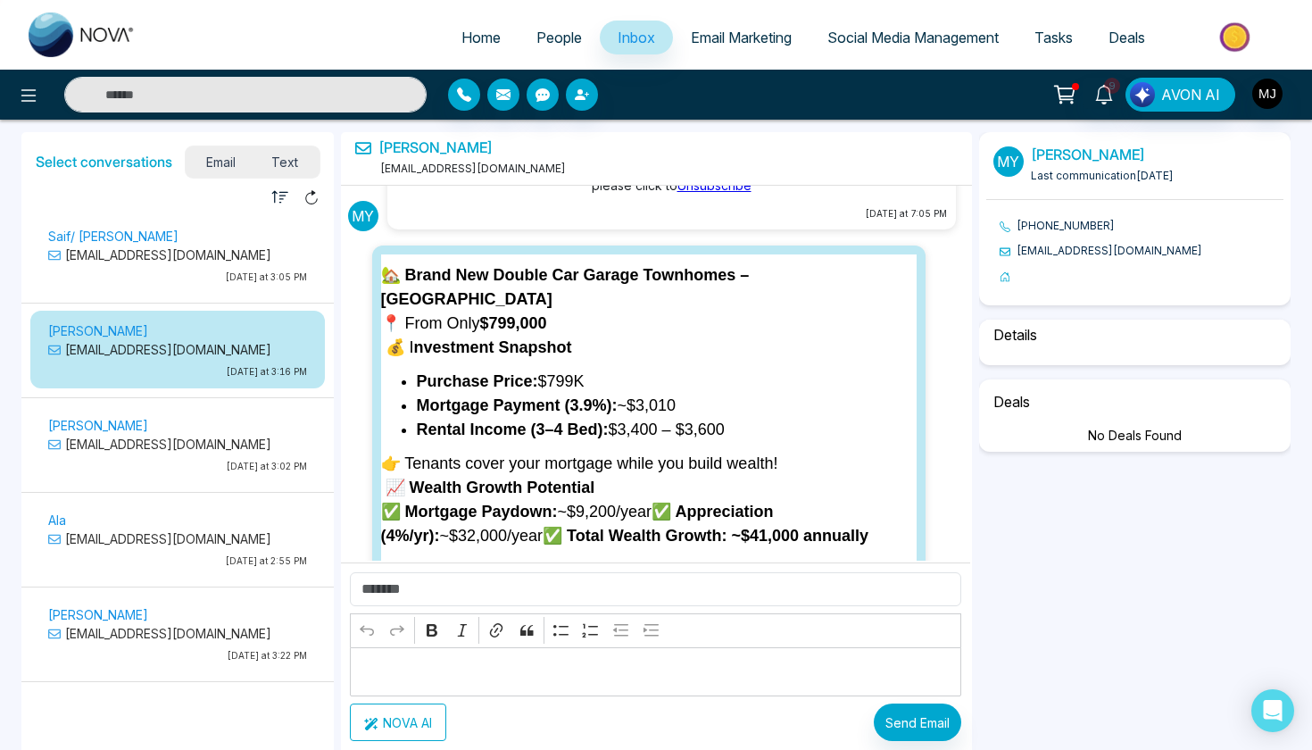
select select "****"
select select "**********"
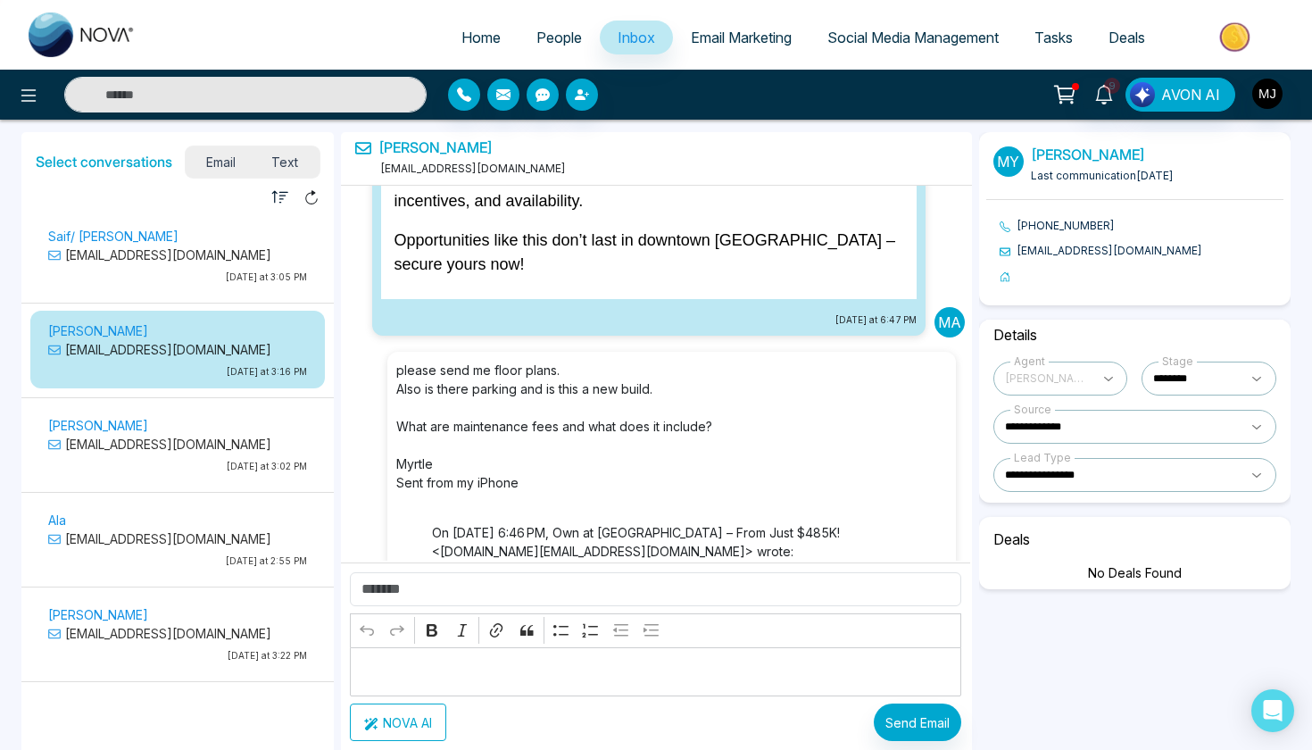
scroll to position [3765, 0]
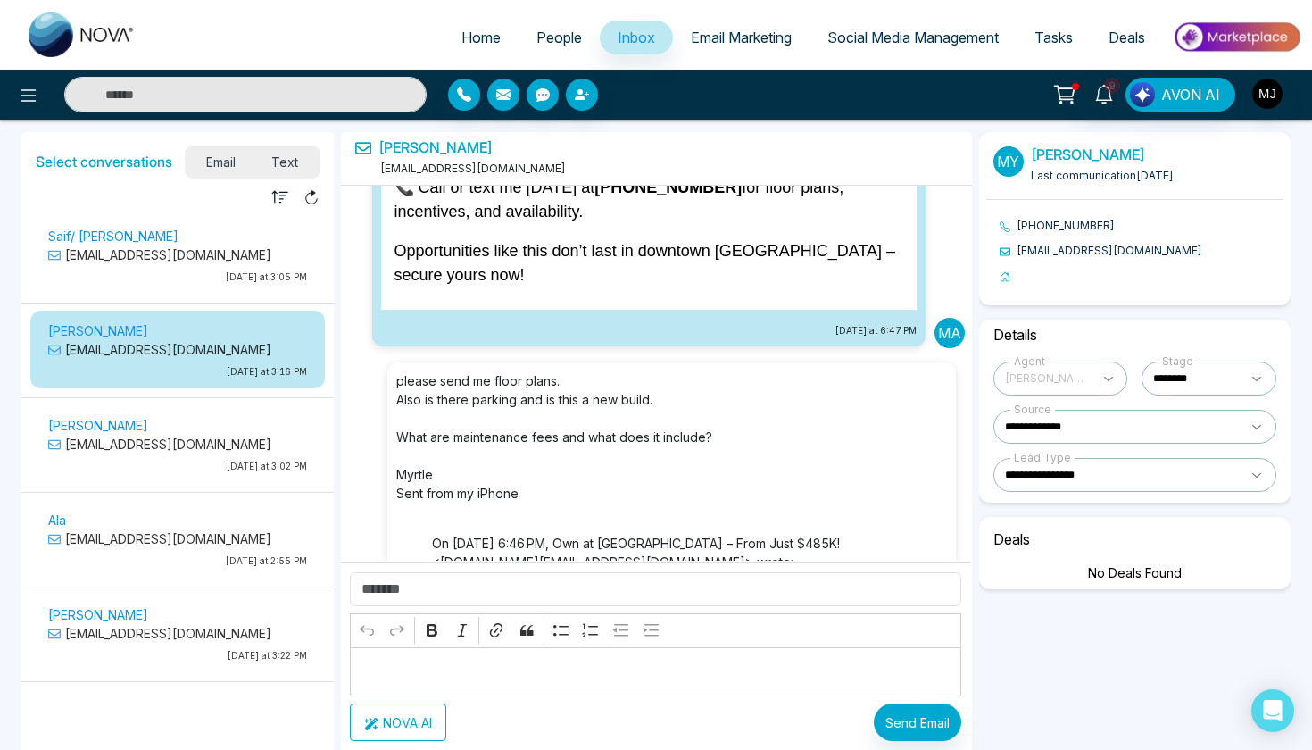
click at [548, 37] on span "People" at bounding box center [559, 38] width 46 height 18
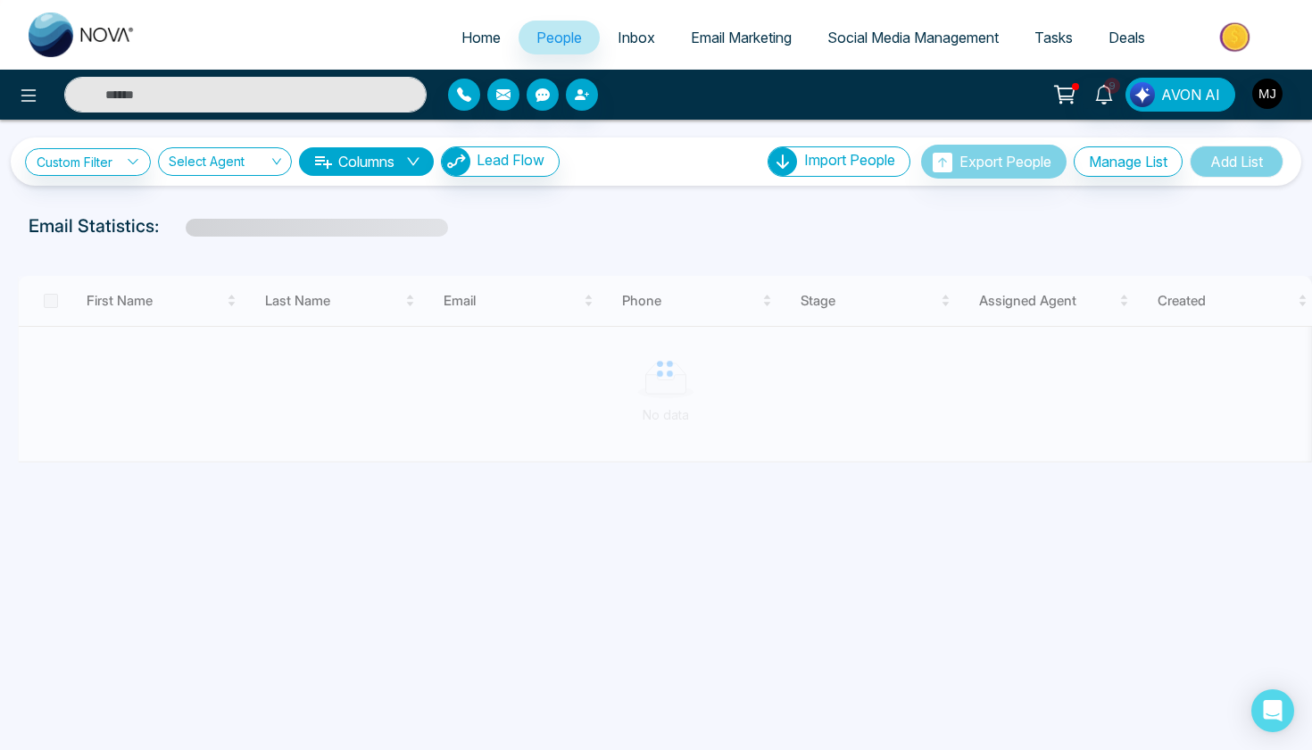
click at [707, 25] on link "Email Marketing" at bounding box center [741, 38] width 137 height 34
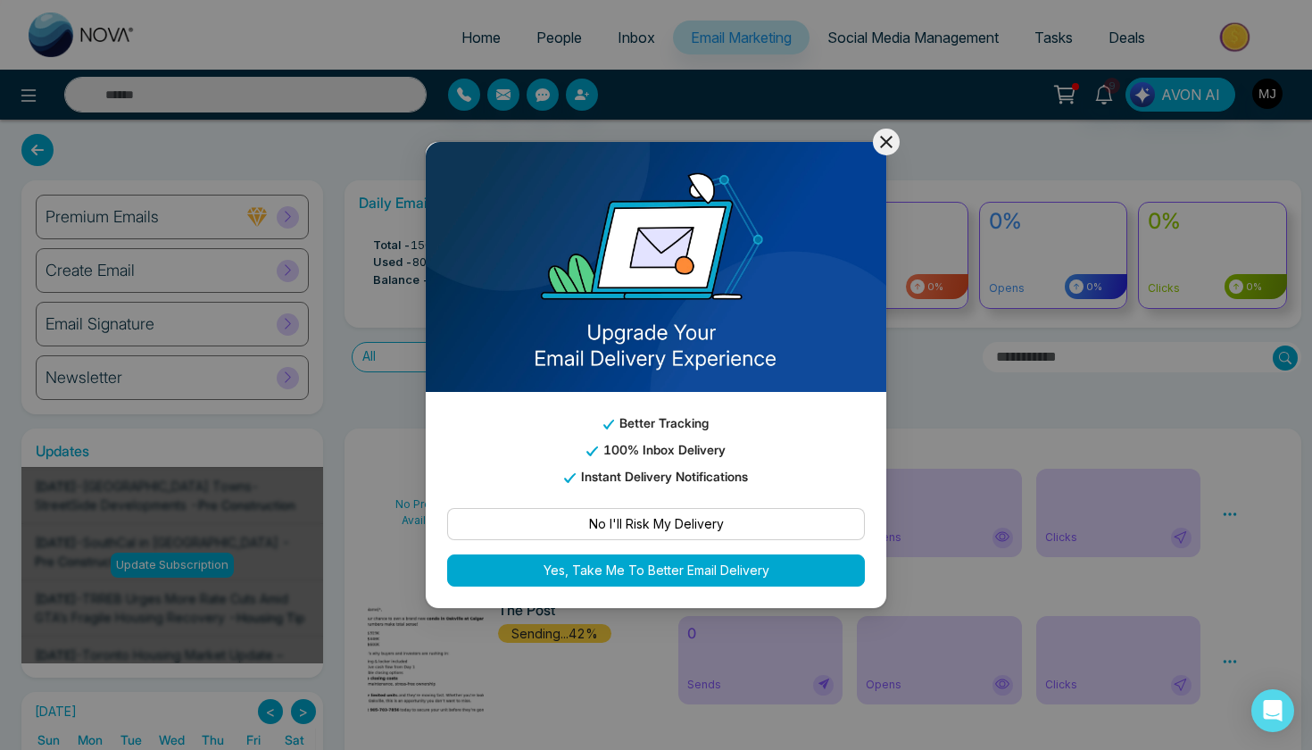
click at [891, 129] on button at bounding box center [886, 142] width 27 height 27
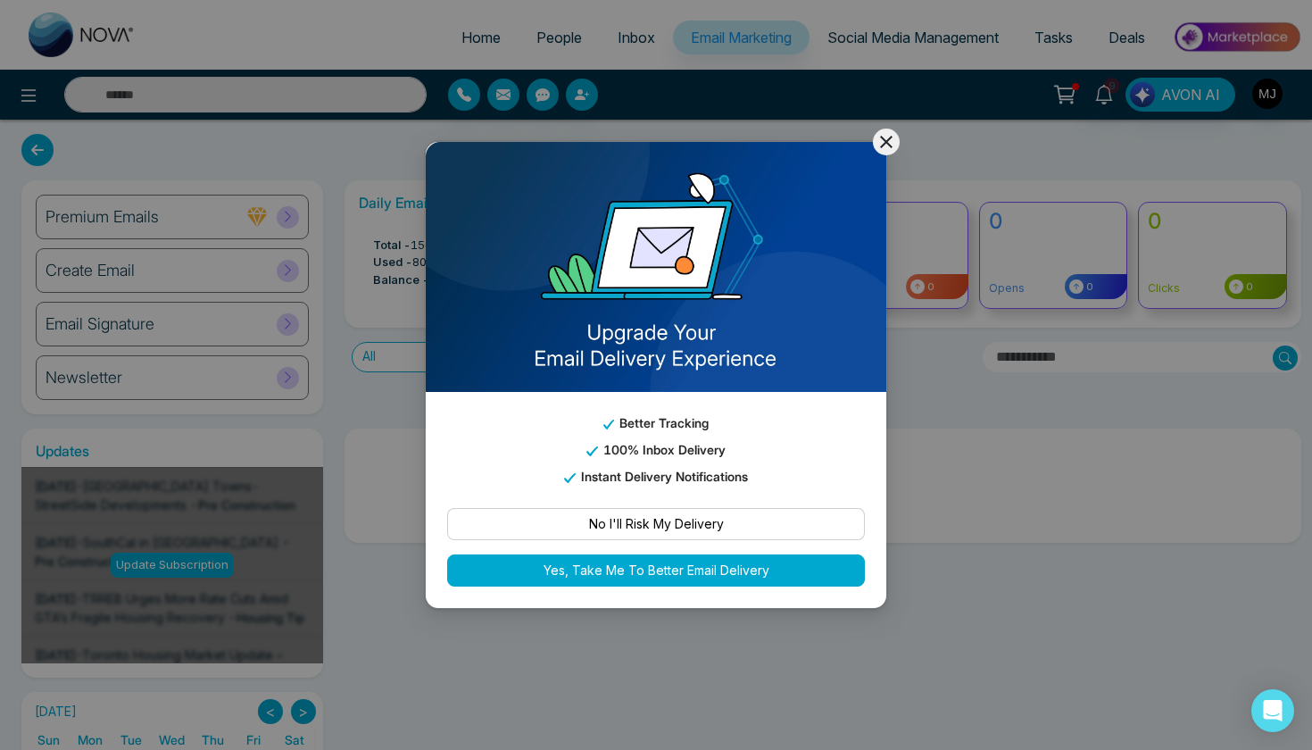
click at [887, 143] on icon at bounding box center [886, 142] width 12 height 12
